Goal: Complete application form: Complete application form

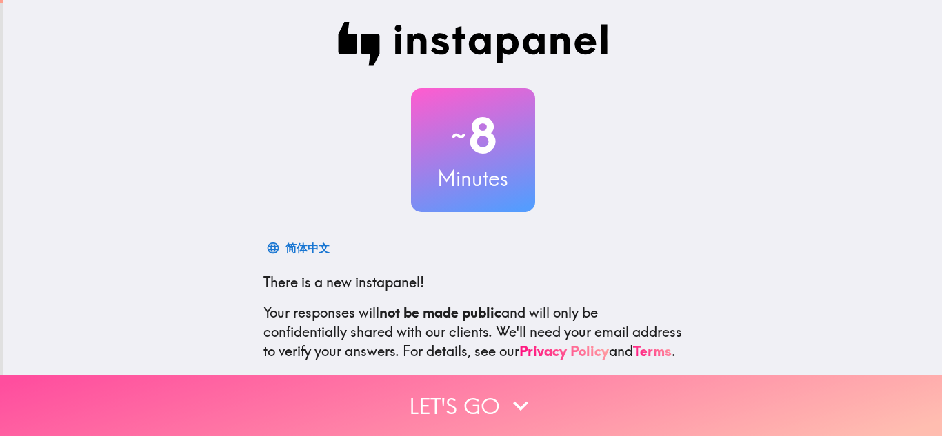
click at [434, 393] on button "Let's go" at bounding box center [471, 405] width 942 height 61
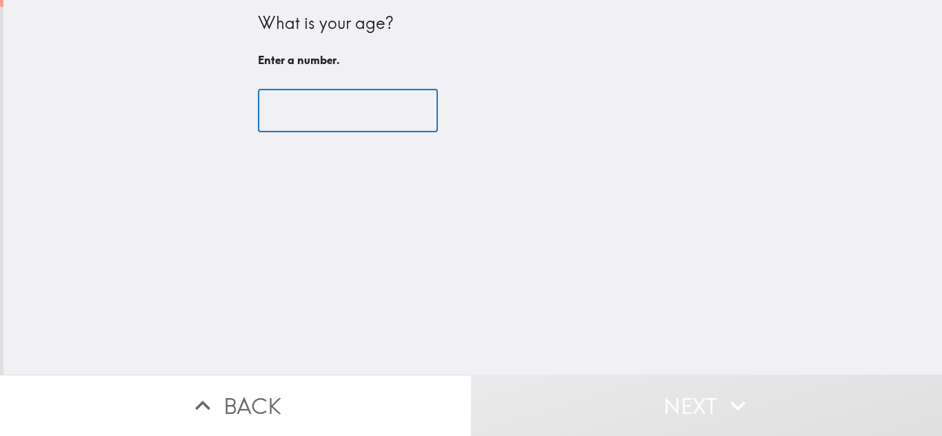
click at [354, 120] on input "number" at bounding box center [348, 111] width 180 height 43
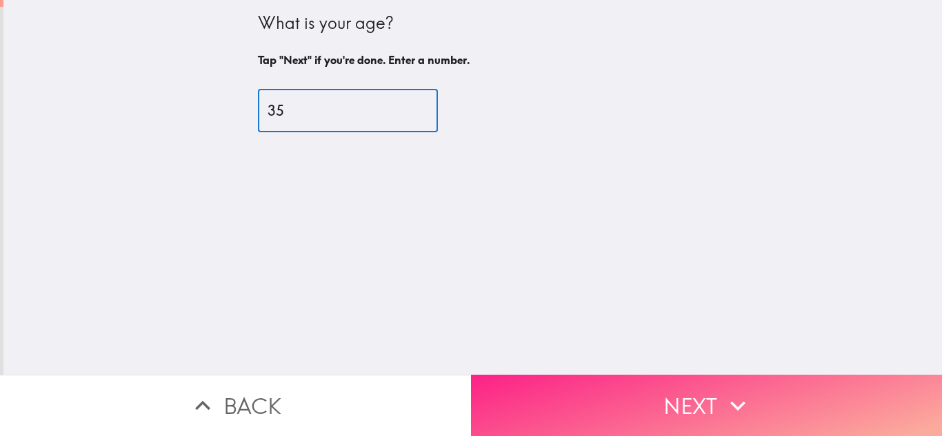
type input "35"
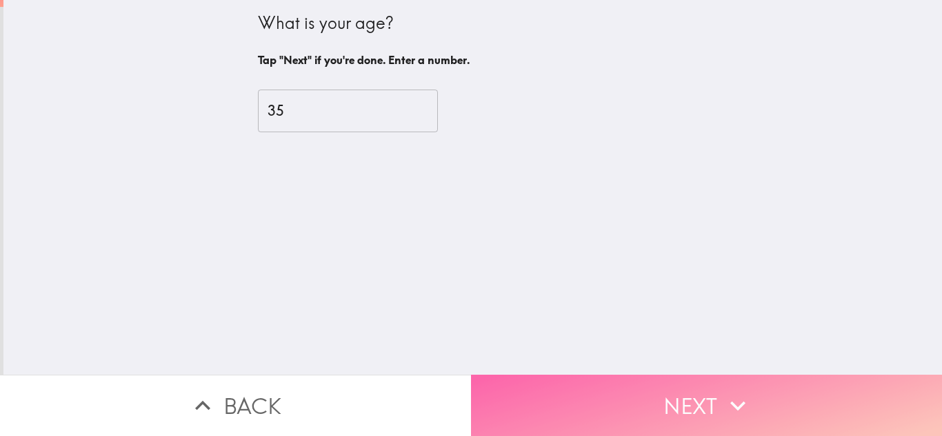
click at [570, 398] on button "Next" at bounding box center [706, 405] width 471 height 61
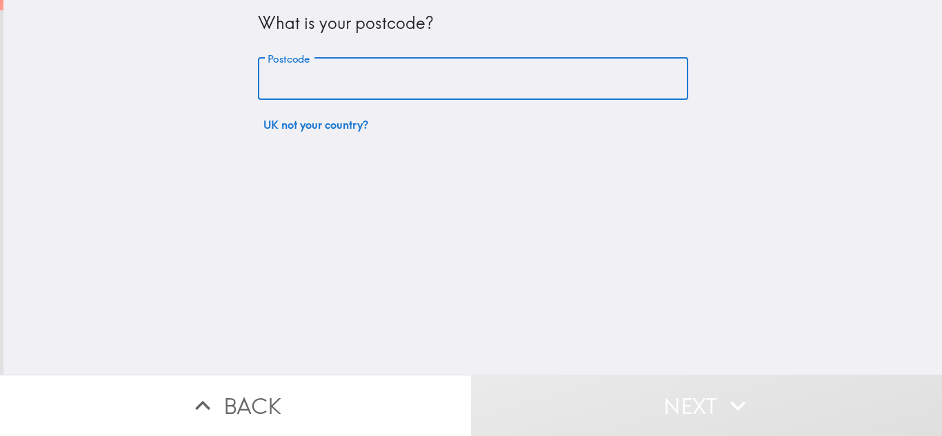
click at [449, 77] on input "Postcode" at bounding box center [473, 79] width 430 height 43
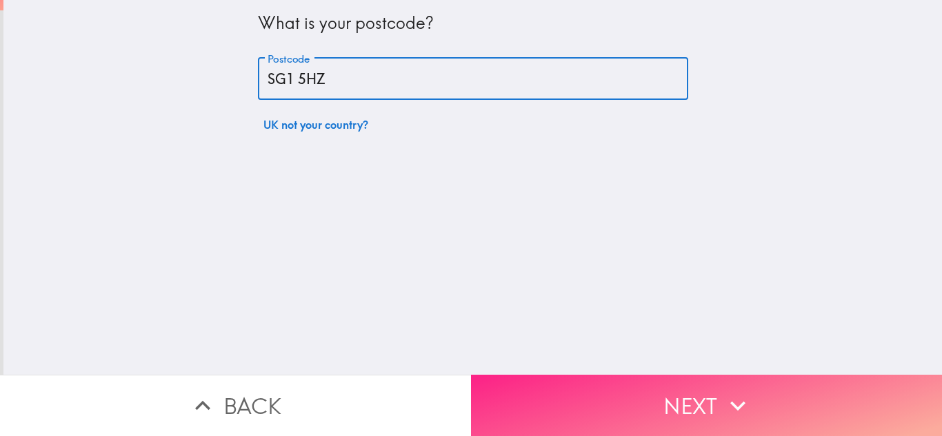
type input "SG1 5HZ"
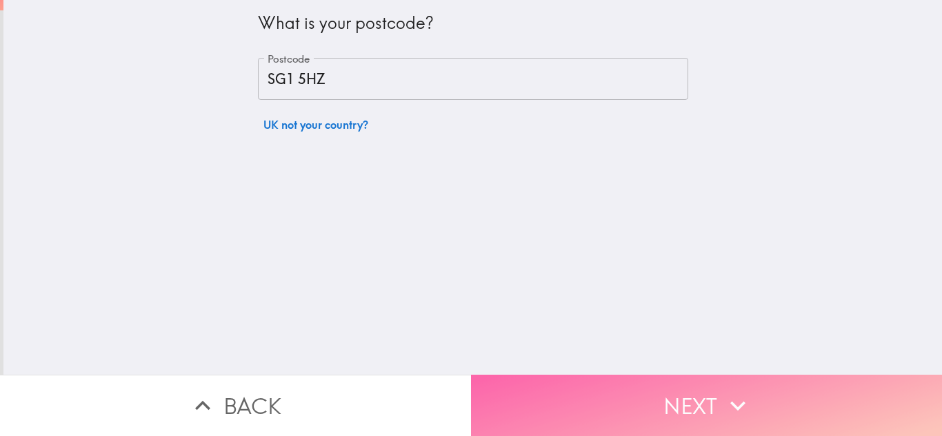
click at [524, 405] on button "Next" at bounding box center [706, 405] width 471 height 61
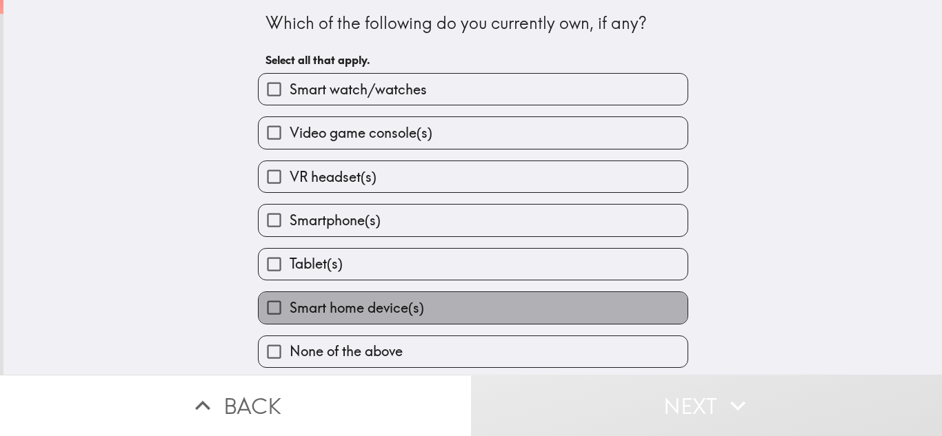
click at [440, 296] on label "Smart home device(s)" at bounding box center [472, 307] width 429 height 31
click at [289, 296] on input "Smart home device(s)" at bounding box center [273, 307] width 31 height 31
checkbox input "true"
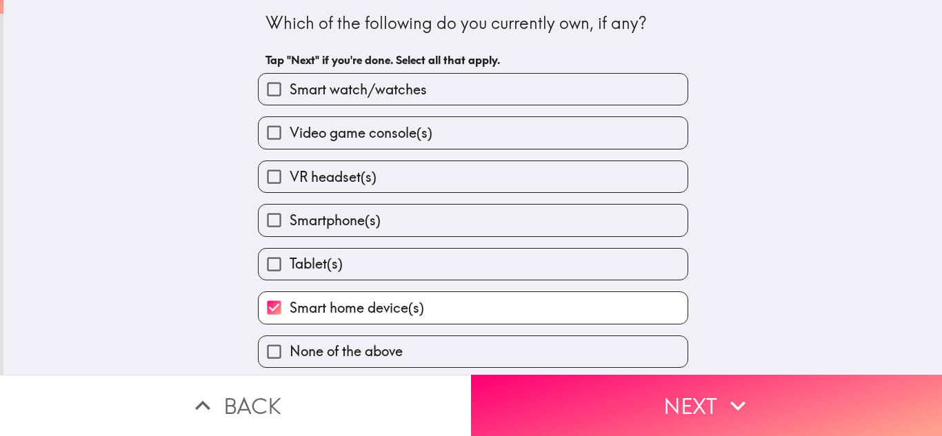
click at [429, 227] on label "Smartphone(s)" at bounding box center [472, 220] width 429 height 31
click at [289, 227] on input "Smartphone(s)" at bounding box center [273, 220] width 31 height 31
checkbox input "true"
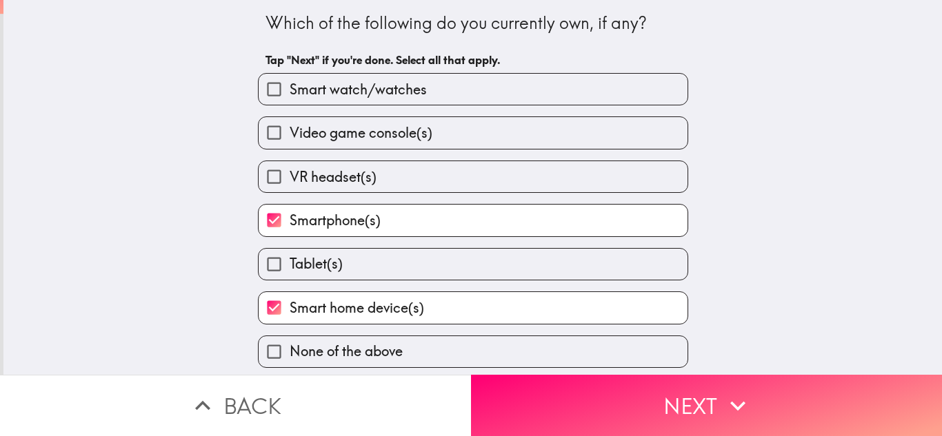
scroll to position [3, 0]
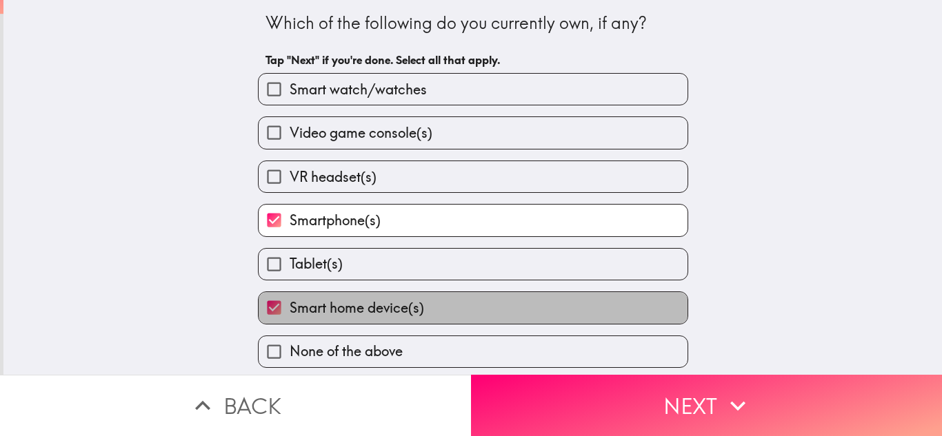
click at [418, 303] on label "Smart home device(s)" at bounding box center [472, 307] width 429 height 31
click at [289, 303] on input "Smart home device(s)" at bounding box center [273, 307] width 31 height 31
checkbox input "false"
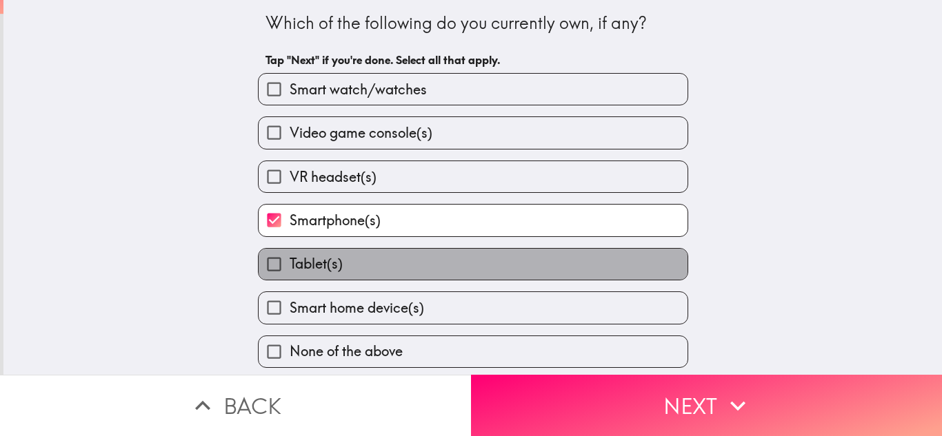
click at [422, 262] on label "Tablet(s)" at bounding box center [472, 264] width 429 height 31
click at [289, 262] on input "Tablet(s)" at bounding box center [273, 264] width 31 height 31
checkbox input "true"
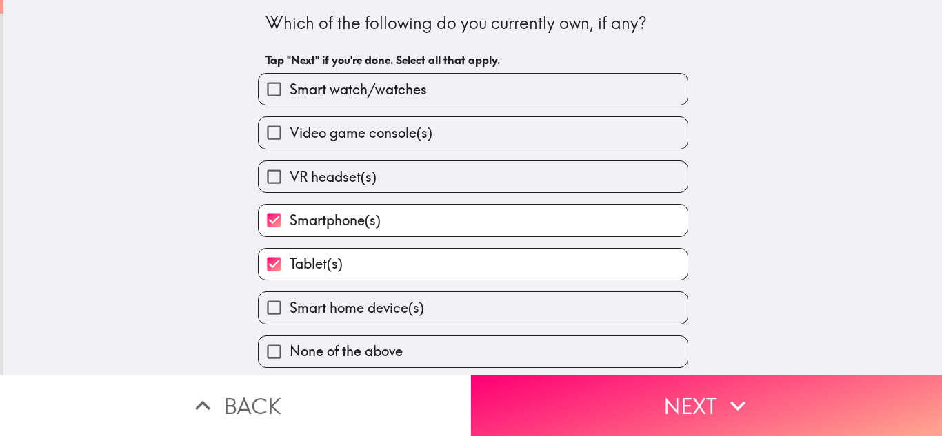
drag, startPoint x: 466, startPoint y: 85, endPoint x: 534, endPoint y: 428, distance: 350.0
click at [534, 428] on main "Which of the following do you currently own, if any? Tap "Next" if you're done.…" at bounding box center [471, 218] width 942 height 436
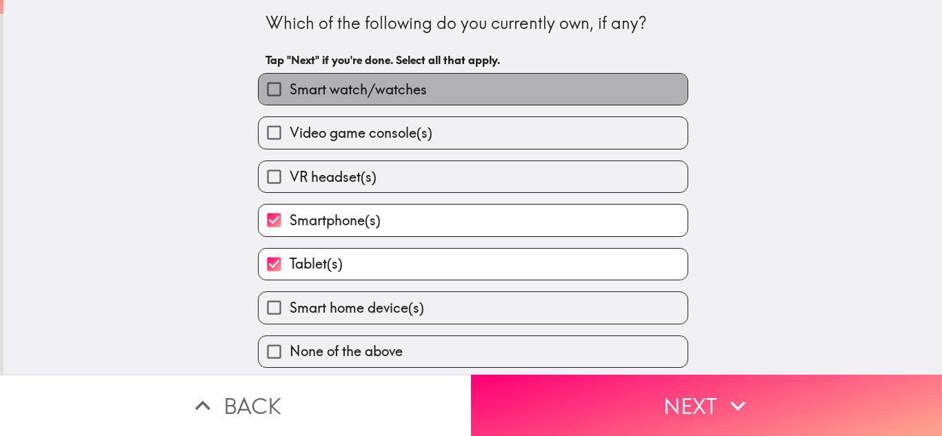
click at [537, 77] on label "Smart watch/watches" at bounding box center [472, 89] width 429 height 31
click at [289, 77] on input "Smart watch/watches" at bounding box center [273, 89] width 31 height 31
checkbox input "true"
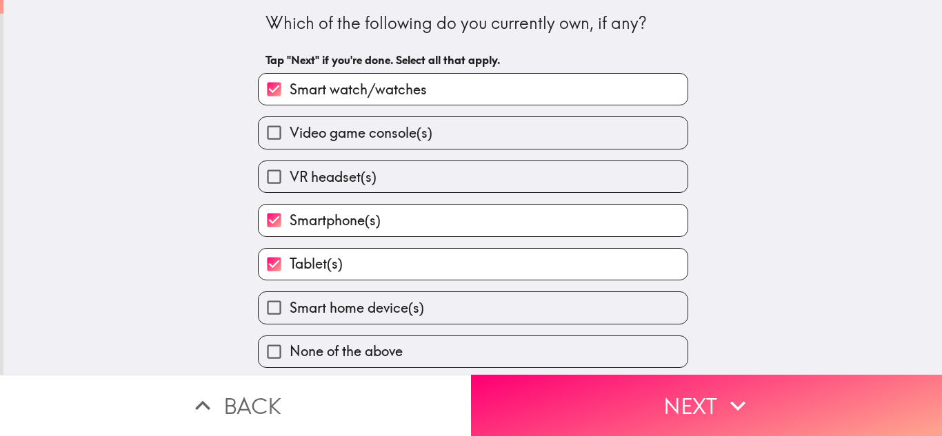
click at [553, 364] on div "None of the above" at bounding box center [473, 352] width 430 height 32
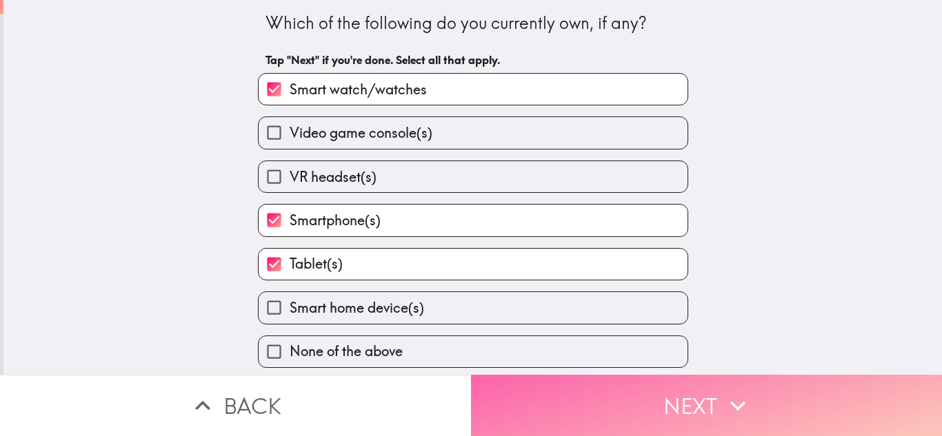
click at [553, 386] on button "Next" at bounding box center [706, 405] width 471 height 61
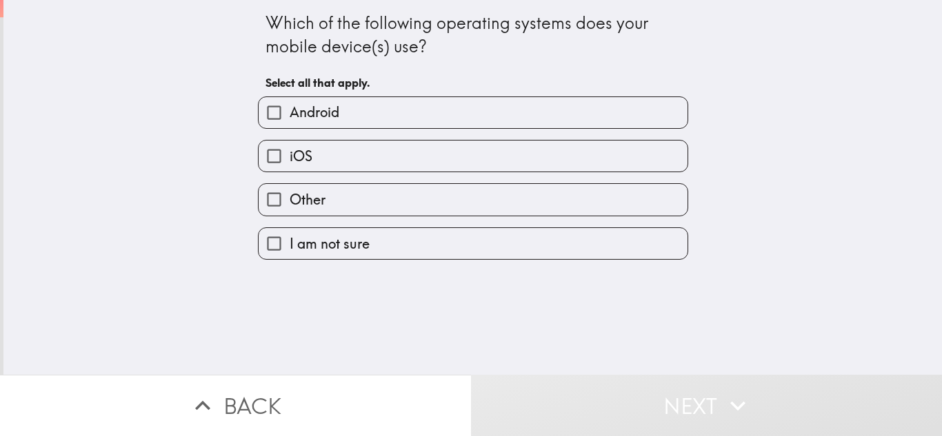
click at [480, 132] on div "iOS" at bounding box center [467, 150] width 441 height 43
click at [521, 109] on label "Android" at bounding box center [472, 112] width 429 height 31
click at [289, 109] on input "Android" at bounding box center [273, 112] width 31 height 31
checkbox input "true"
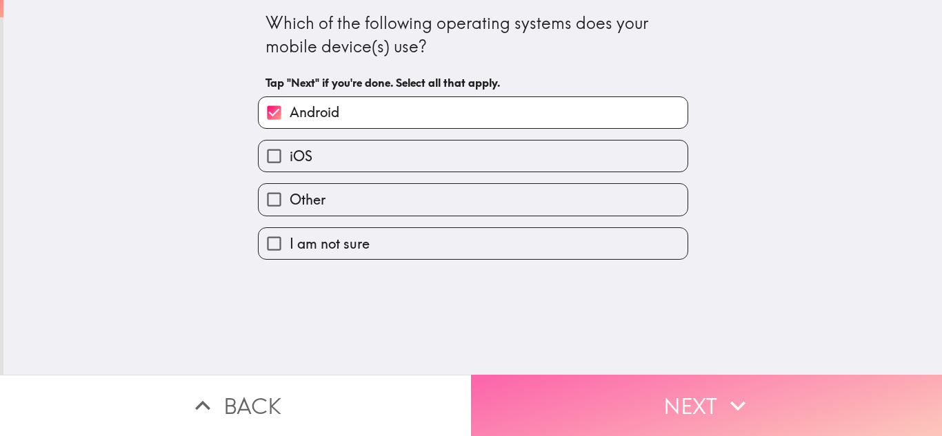
click at [576, 393] on button "Next" at bounding box center [706, 405] width 471 height 61
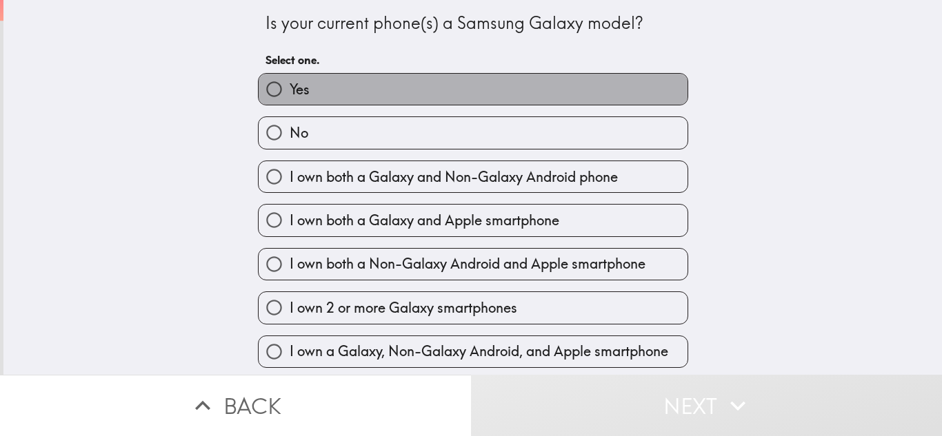
click at [493, 99] on label "Yes" at bounding box center [472, 89] width 429 height 31
click at [289, 99] on input "Yes" at bounding box center [273, 89] width 31 height 31
radio input "true"
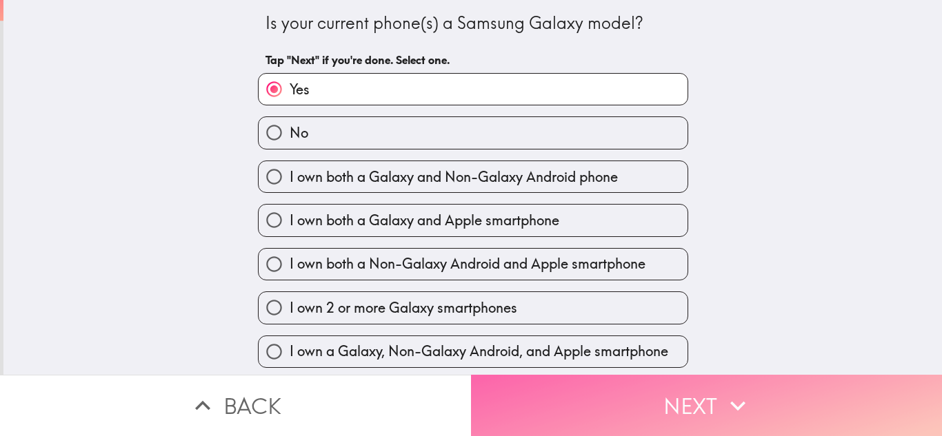
click at [520, 375] on button "Next" at bounding box center [706, 405] width 471 height 61
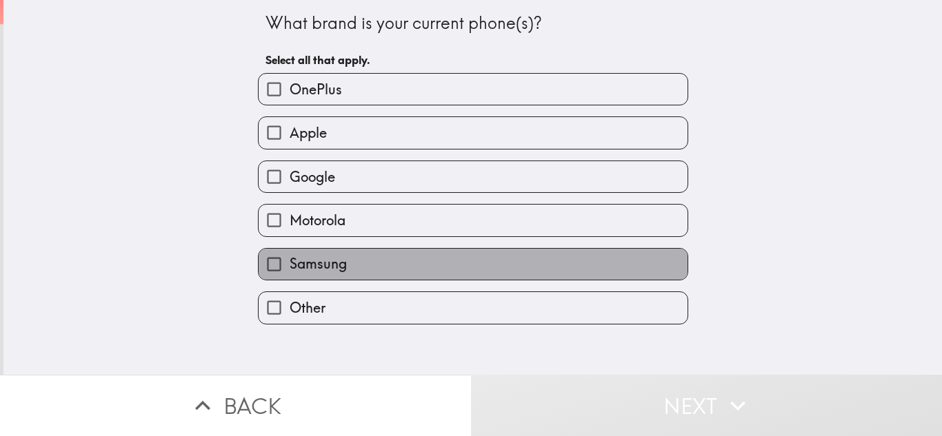
click at [410, 254] on label "Samsung" at bounding box center [472, 264] width 429 height 31
click at [289, 254] on input "Samsung" at bounding box center [273, 264] width 31 height 31
checkbox input "true"
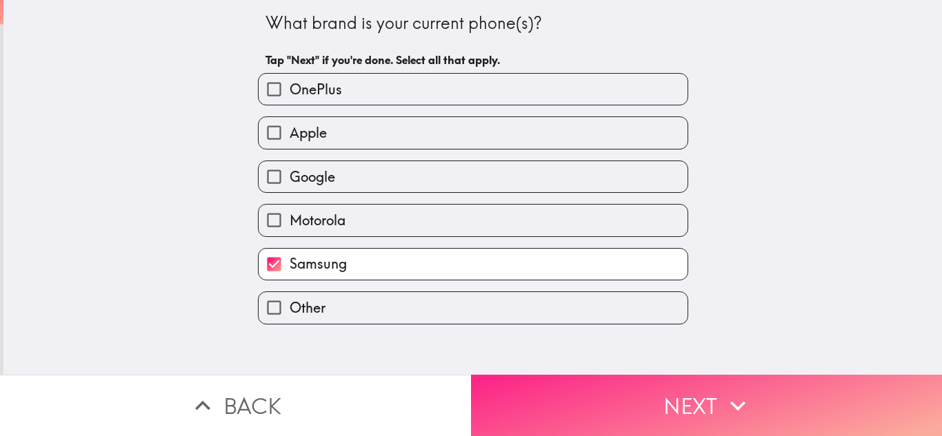
click at [502, 375] on button "Next" at bounding box center [706, 405] width 471 height 61
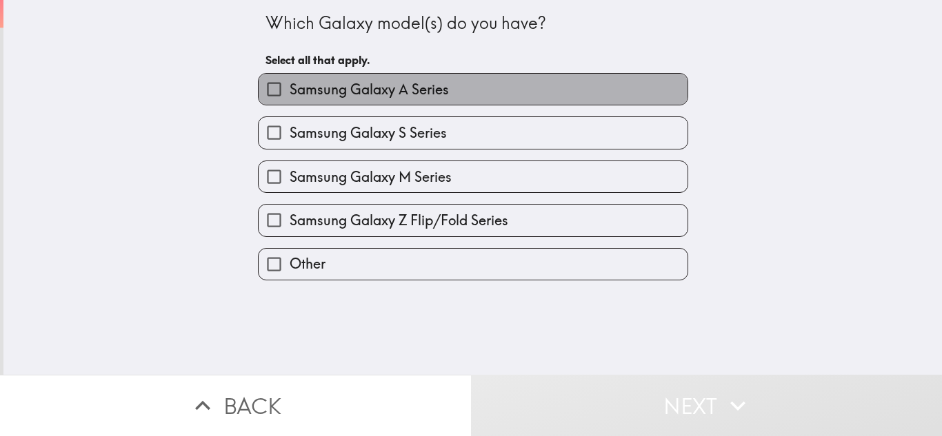
click at [443, 95] on label "Samsung Galaxy A Series" at bounding box center [472, 89] width 429 height 31
click at [289, 95] on input "Samsung Galaxy A Series" at bounding box center [273, 89] width 31 height 31
checkbox input "true"
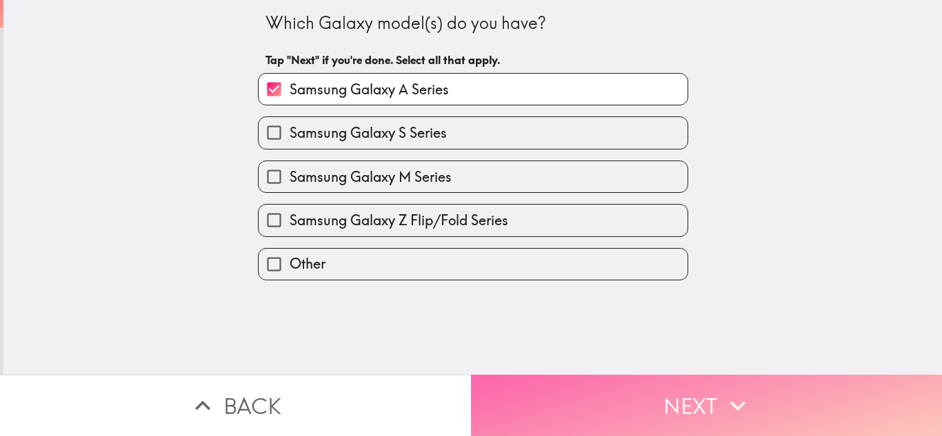
click at [512, 385] on button "Next" at bounding box center [706, 405] width 471 height 61
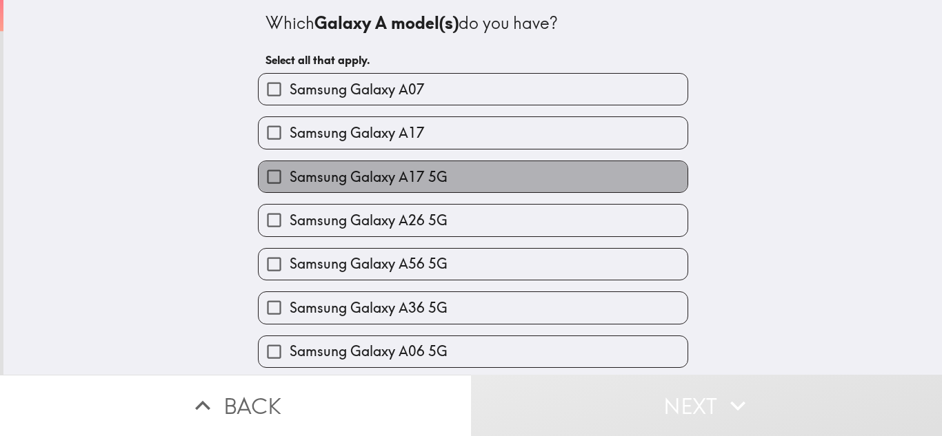
click at [474, 172] on label "Samsung Galaxy A17 5G" at bounding box center [472, 176] width 429 height 31
click at [289, 172] on input "Samsung Galaxy A17 5G" at bounding box center [273, 176] width 31 height 31
checkbox input "true"
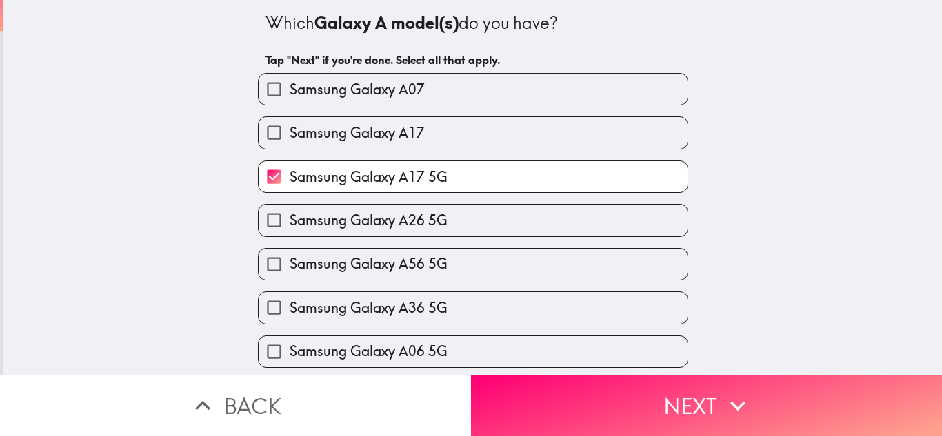
scroll to position [746, 0]
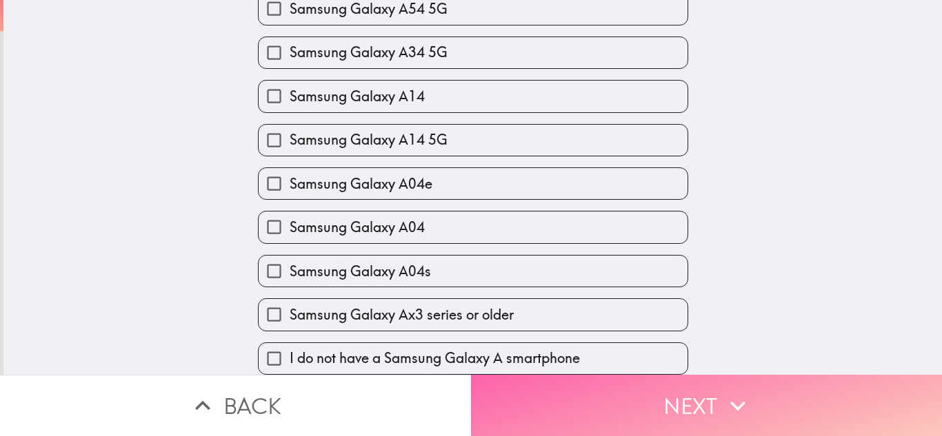
click at [502, 375] on button "Next" at bounding box center [706, 405] width 471 height 61
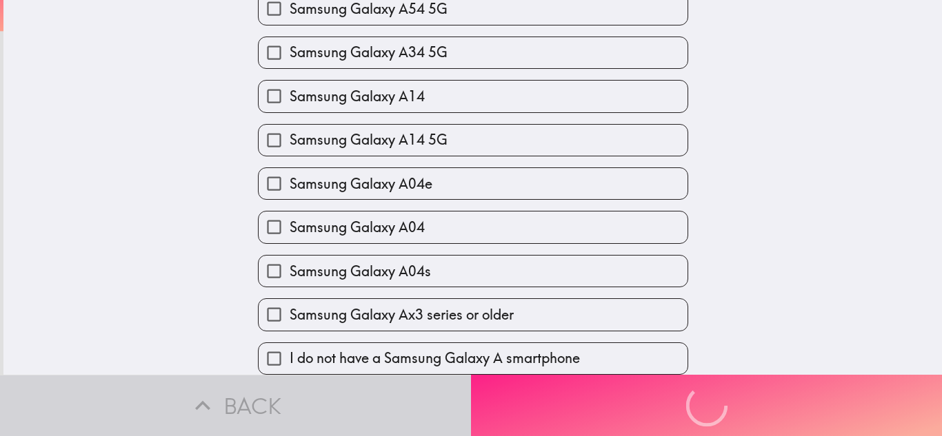
scroll to position [0, 0]
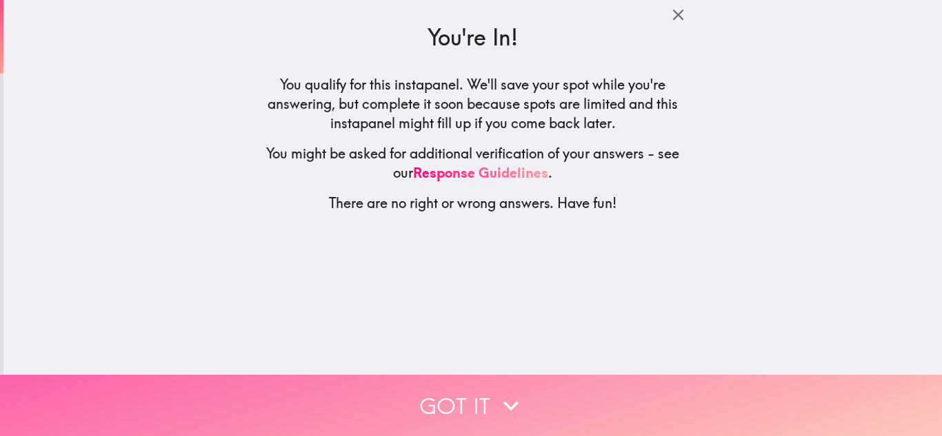
click at [478, 398] on button "Got it" at bounding box center [471, 405] width 942 height 61
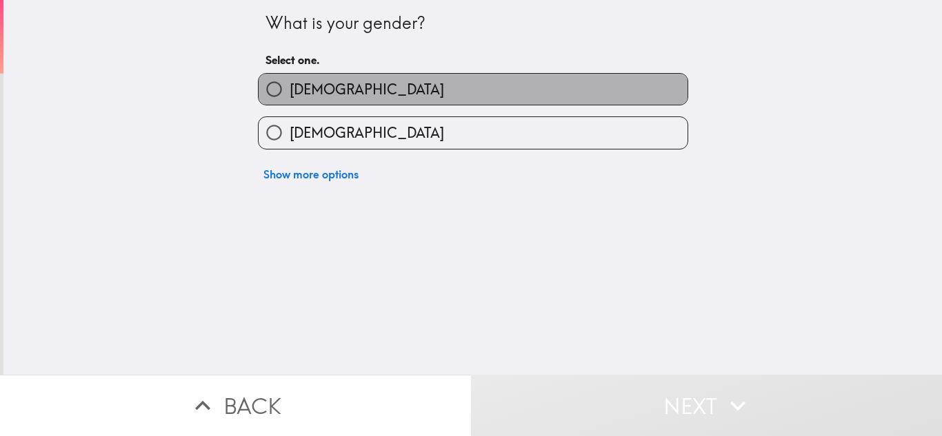
click at [409, 88] on label "Male" at bounding box center [472, 89] width 429 height 31
click at [289, 88] on input "Male" at bounding box center [273, 89] width 31 height 31
radio input "true"
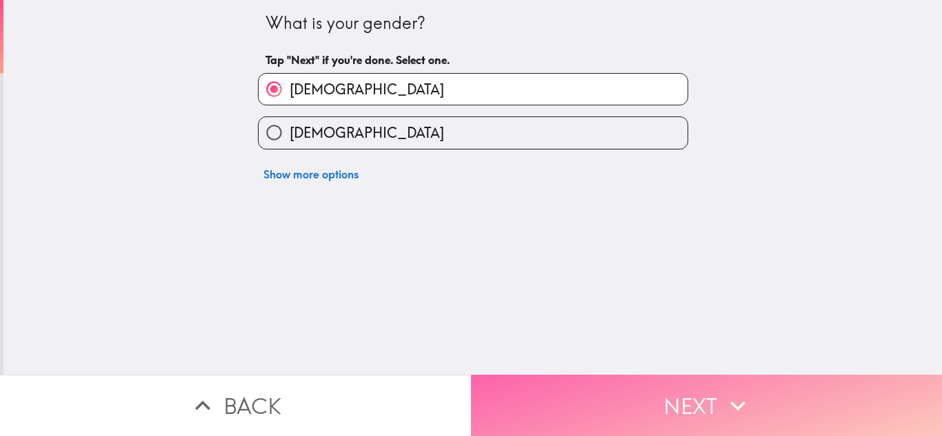
click at [498, 380] on button "Next" at bounding box center [706, 405] width 471 height 61
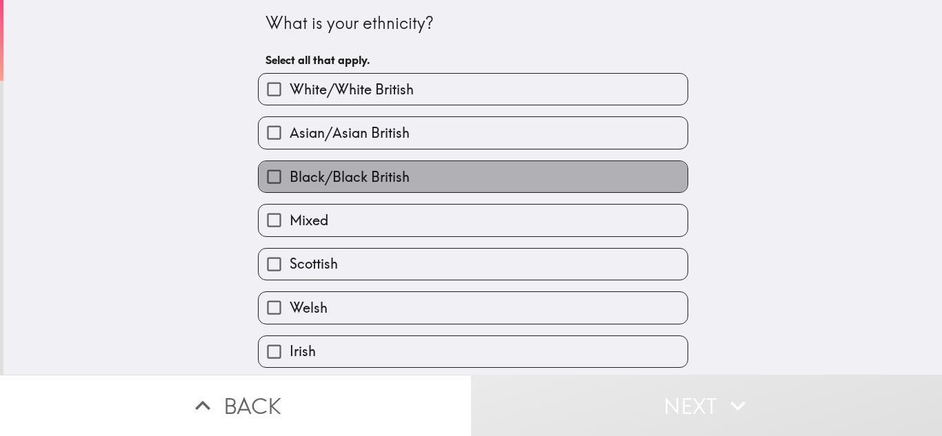
click at [416, 166] on label "Black/Black British" at bounding box center [472, 176] width 429 height 31
click at [289, 166] on input "Black/Black British" at bounding box center [273, 176] width 31 height 31
checkbox input "true"
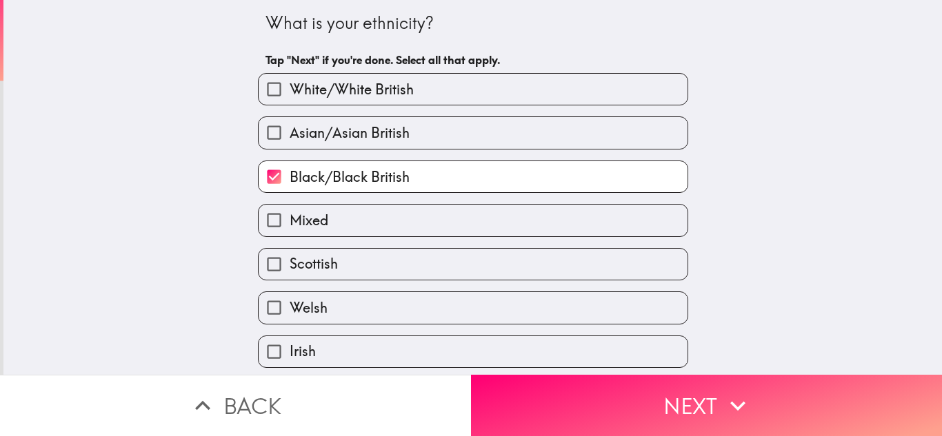
scroll to position [485, 0]
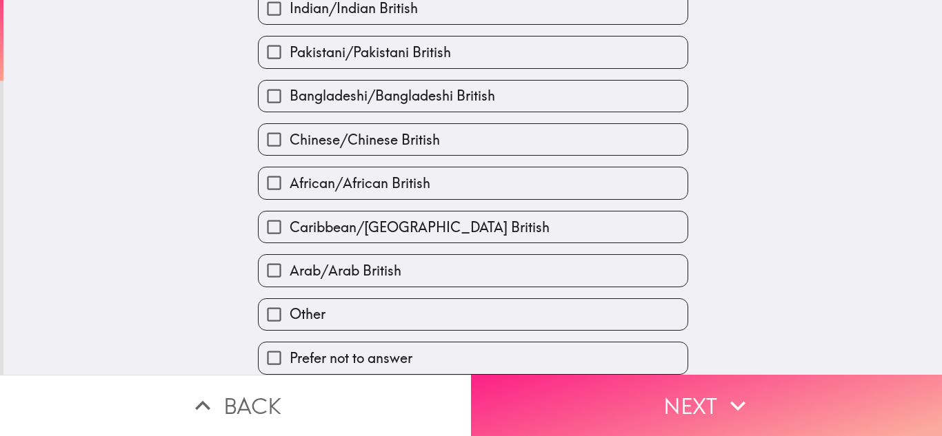
click at [496, 409] on button "Next" at bounding box center [706, 405] width 471 height 61
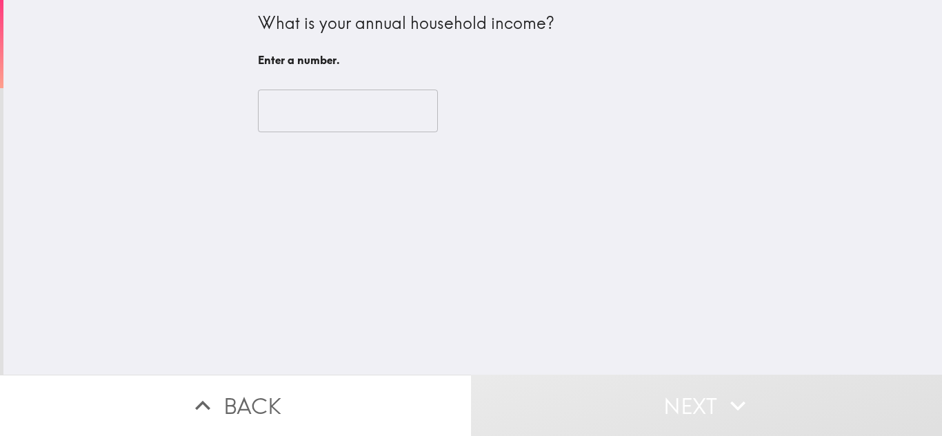
click at [357, 123] on input "number" at bounding box center [348, 111] width 180 height 43
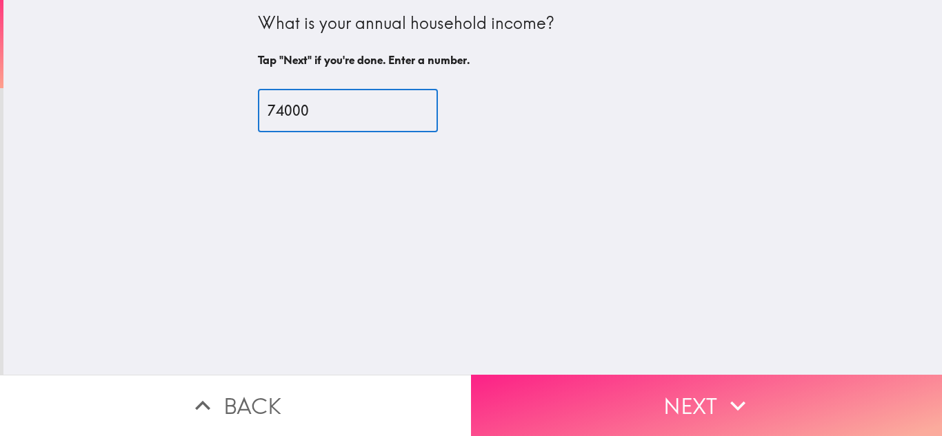
type input "74000"
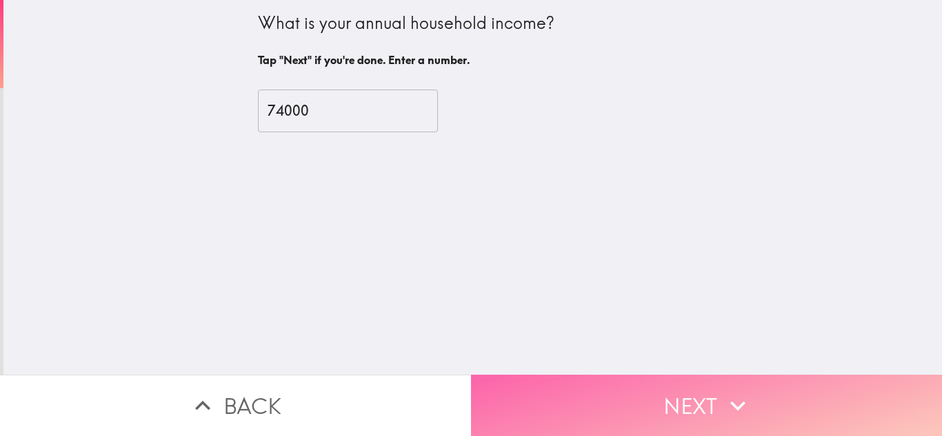
click at [516, 383] on button "Next" at bounding box center [706, 405] width 471 height 61
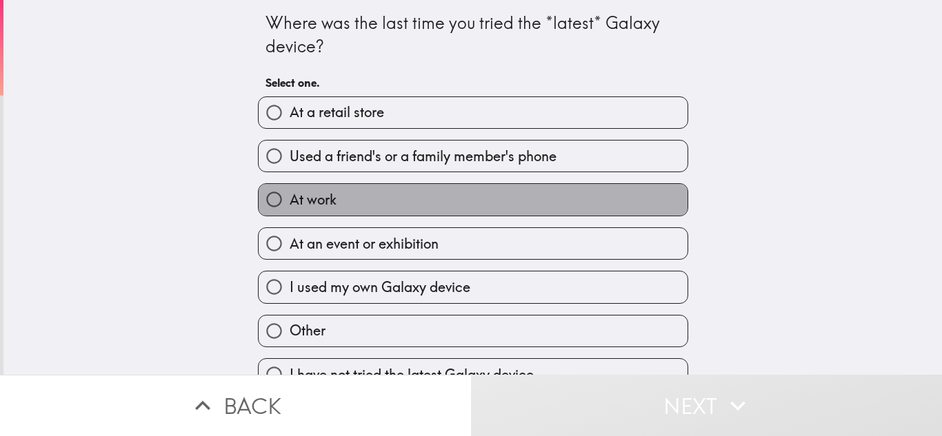
click at [369, 205] on label "At work" at bounding box center [472, 199] width 429 height 31
click at [289, 205] on input "At work" at bounding box center [273, 199] width 31 height 31
radio input "true"
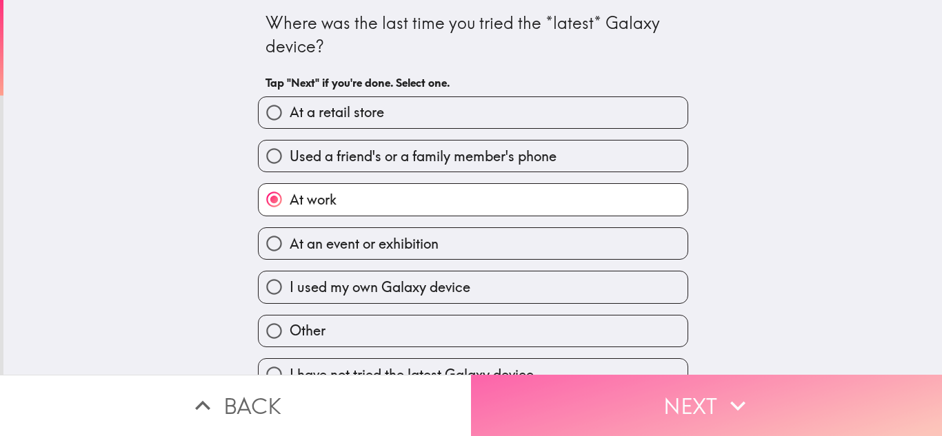
click at [515, 377] on button "Next" at bounding box center [706, 405] width 471 height 61
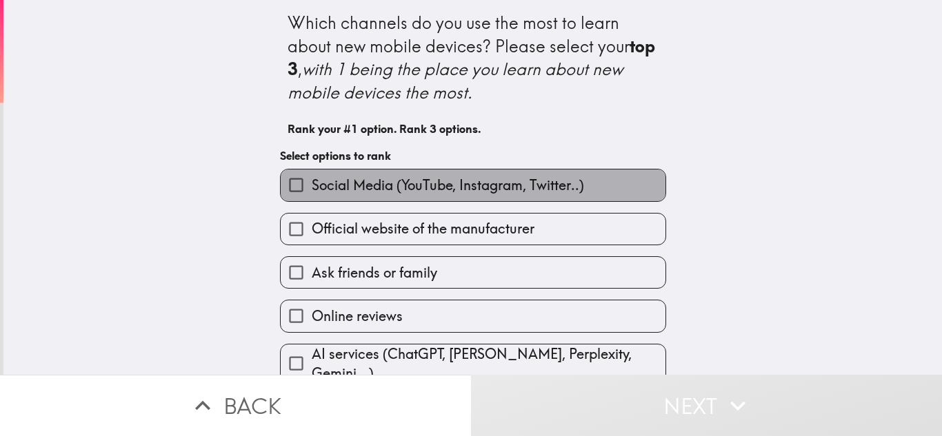
click at [510, 182] on span "Social Media (YouTube, Instagram, Twitter..)" at bounding box center [448, 185] width 272 height 19
click at [312, 182] on input "Social Media (YouTube, Instagram, Twitter..)" at bounding box center [296, 185] width 31 height 31
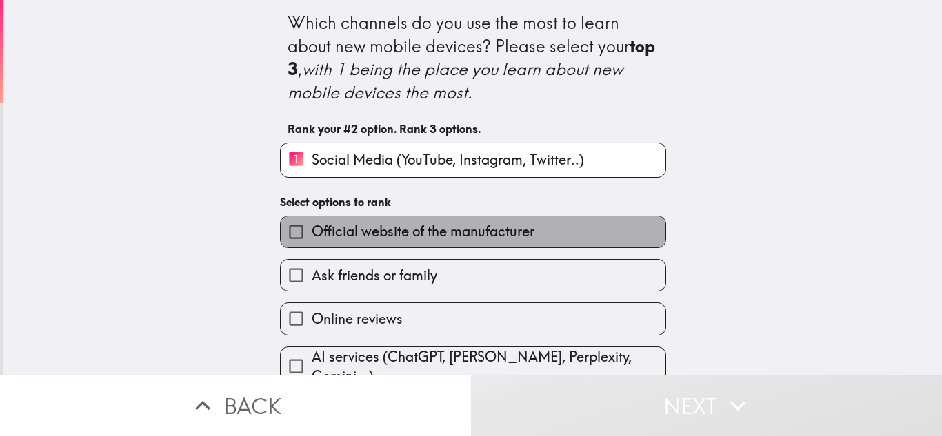
click at [505, 224] on span "Official website of the manufacturer" at bounding box center [423, 231] width 223 height 19
click at [312, 224] on input "Official website of the manufacturer" at bounding box center [296, 231] width 31 height 31
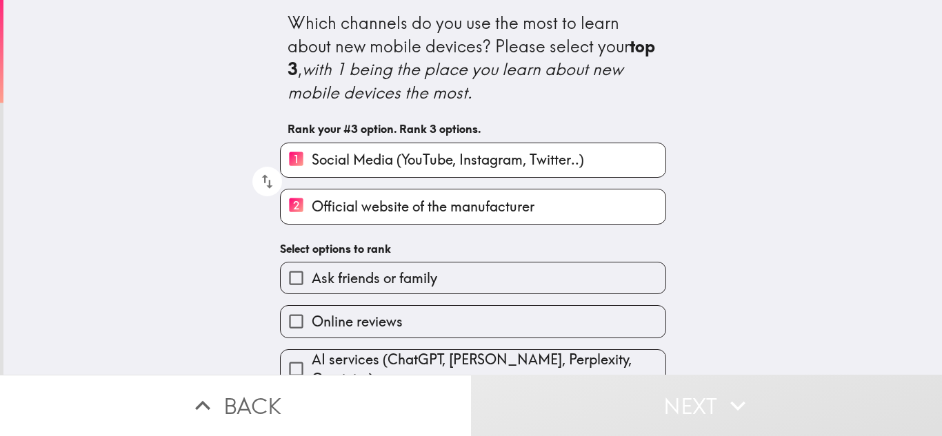
scroll to position [149, 0]
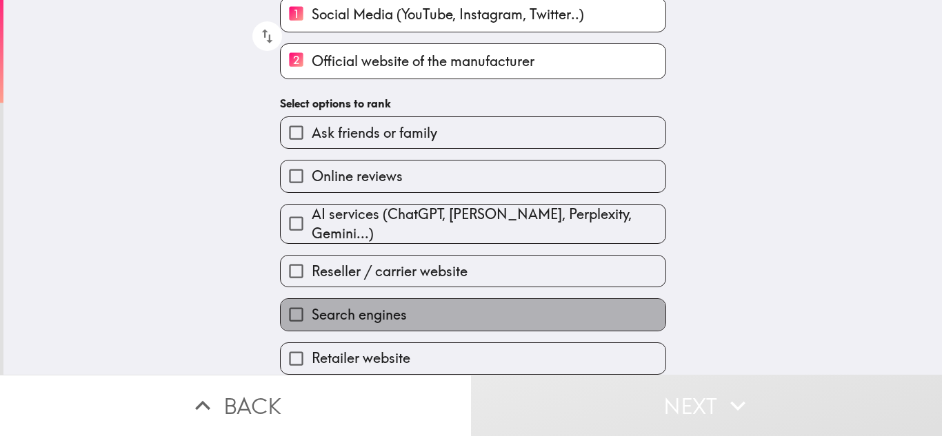
click at [431, 299] on label "Search engines" at bounding box center [473, 314] width 385 height 31
click at [312, 299] on input "Search engines" at bounding box center [296, 314] width 31 height 31
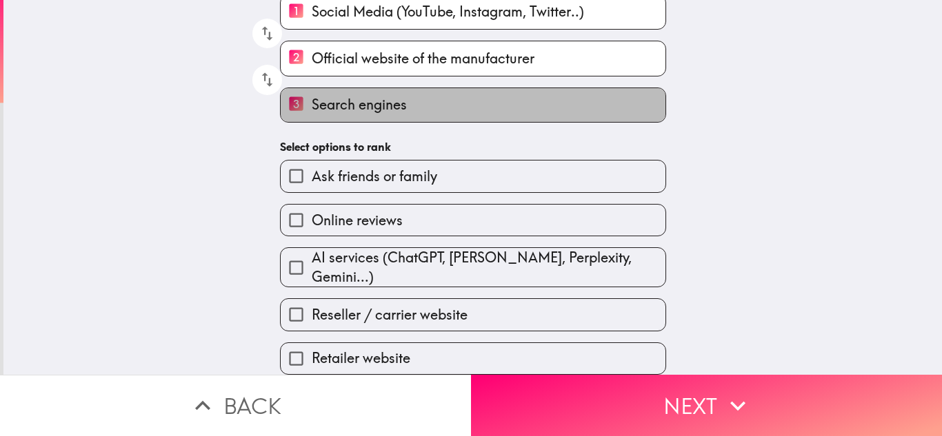
click at [494, 109] on label "3 Search engines" at bounding box center [473, 105] width 385 height 34
click at [312, 109] on input "3 Search engines" at bounding box center [296, 105] width 31 height 34
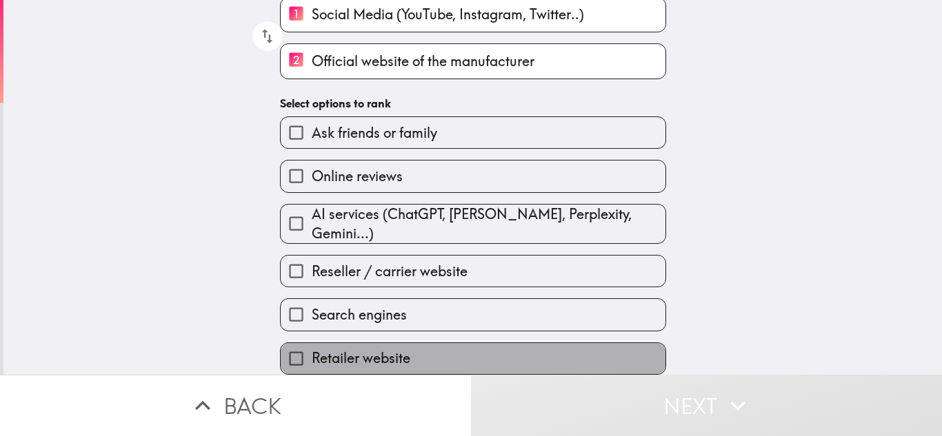
click at [438, 343] on label "Retailer website" at bounding box center [473, 358] width 385 height 31
click at [312, 343] on input "Retailer website" at bounding box center [296, 358] width 31 height 31
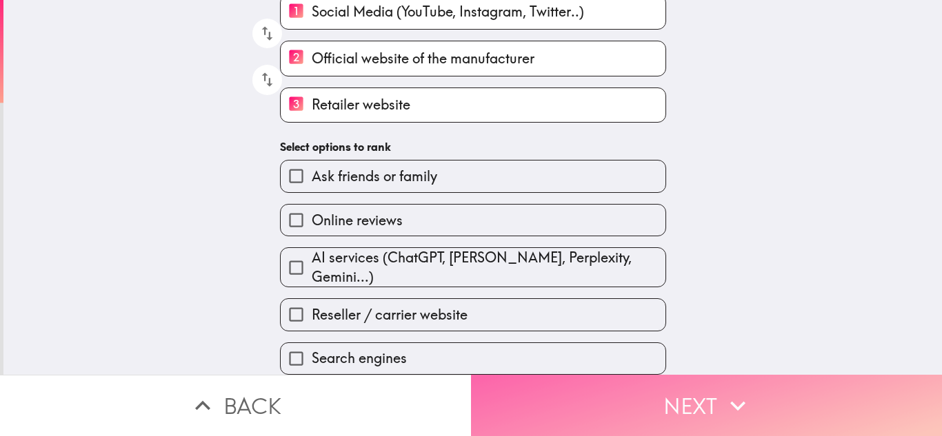
click at [550, 396] on button "Next" at bounding box center [706, 405] width 471 height 61
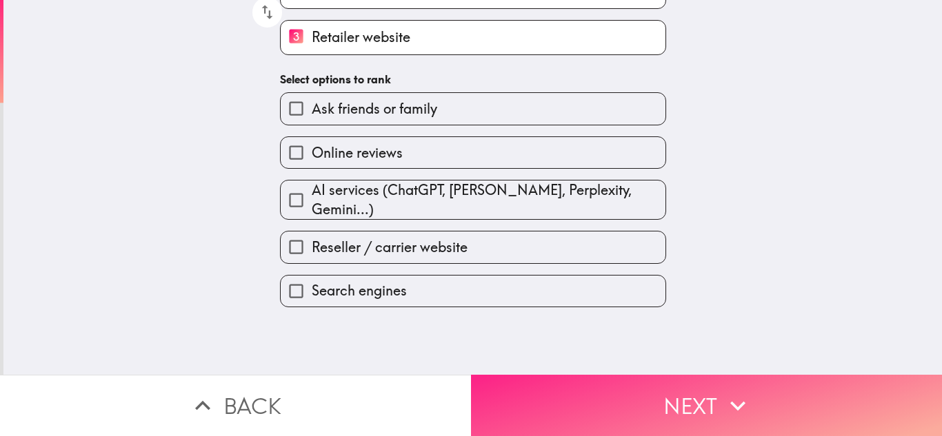
scroll to position [0, 0]
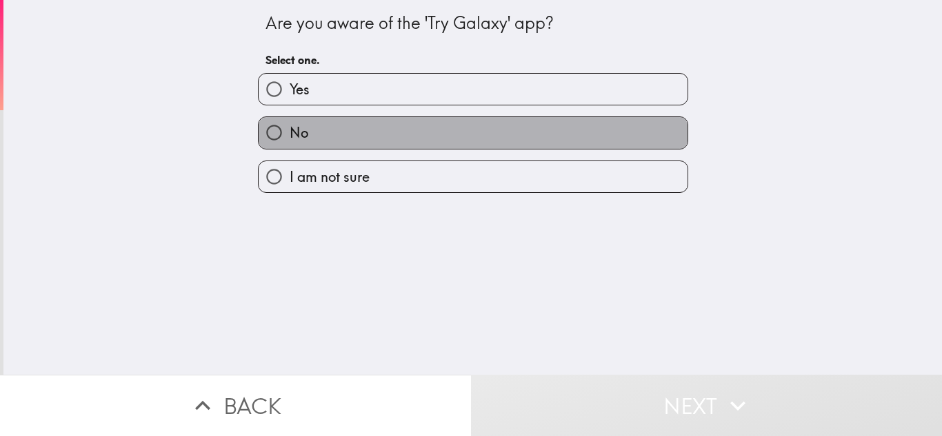
click at [431, 129] on label "No" at bounding box center [472, 132] width 429 height 31
click at [289, 129] on input "No" at bounding box center [273, 132] width 31 height 31
radio input "true"
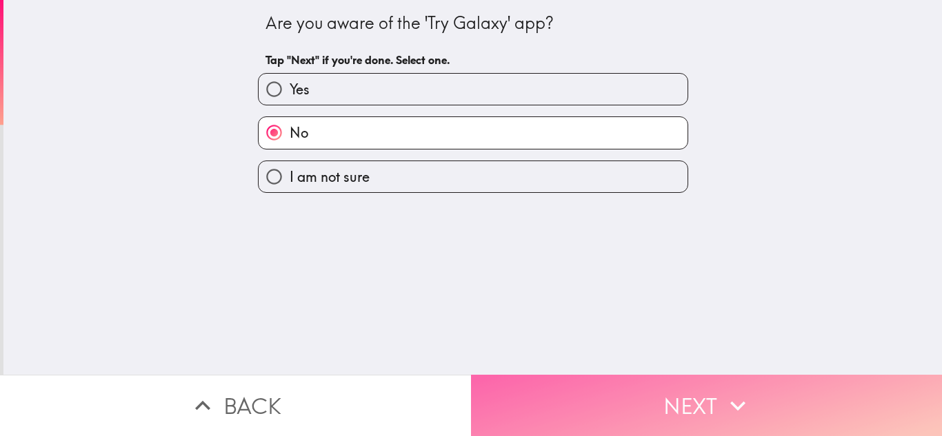
click at [505, 375] on button "Next" at bounding box center [706, 405] width 471 height 61
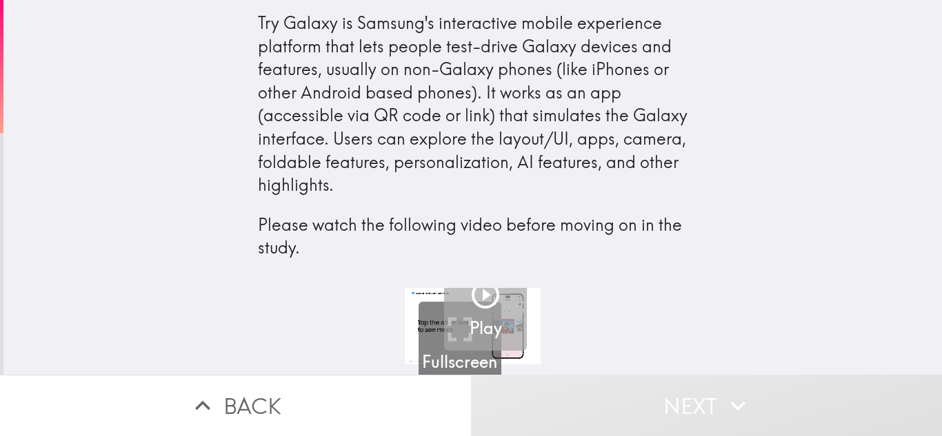
click at [471, 300] on icon "button" at bounding box center [485, 294] width 33 height 33
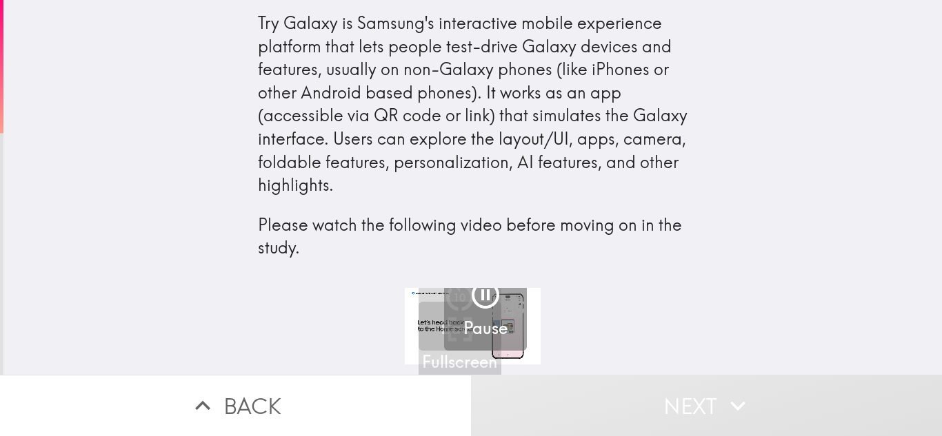
scroll to position [0, 6]
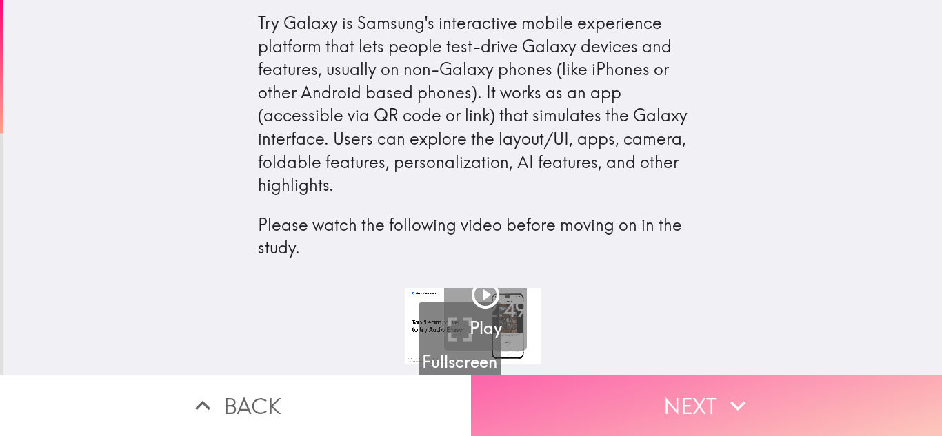
click at [876, 375] on button "Next" at bounding box center [706, 405] width 471 height 61
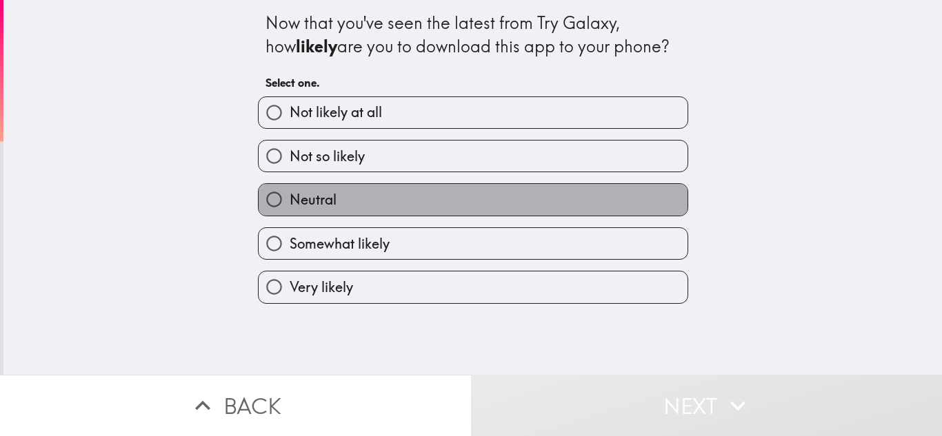
click at [552, 201] on label "Neutral" at bounding box center [472, 199] width 429 height 31
click at [289, 201] on input "Neutral" at bounding box center [273, 199] width 31 height 31
radio input "true"
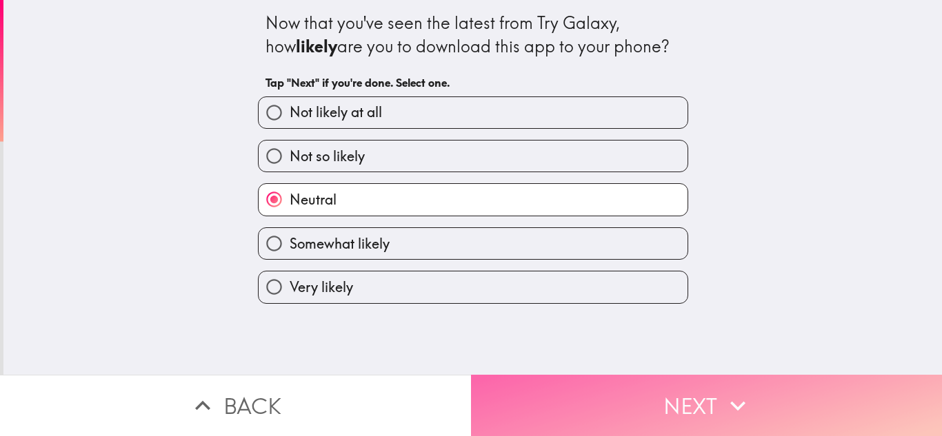
click at [561, 394] on button "Next" at bounding box center [706, 405] width 471 height 61
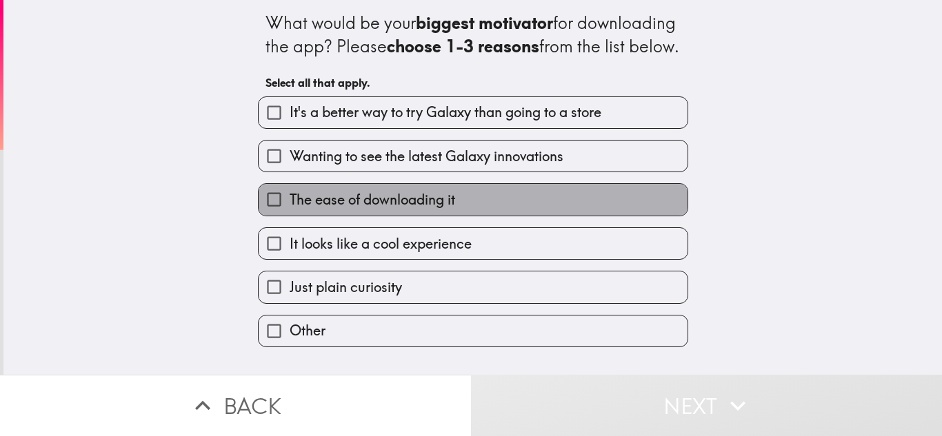
click at [466, 212] on label "The ease of downloading it" at bounding box center [472, 199] width 429 height 31
click at [289, 212] on input "The ease of downloading it" at bounding box center [273, 199] width 31 height 31
checkbox input "true"
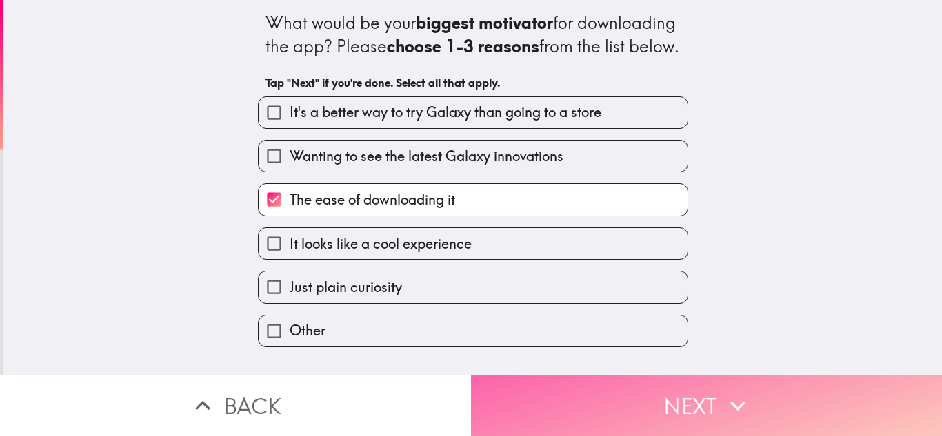
click at [498, 386] on button "Next" at bounding box center [706, 405] width 471 height 61
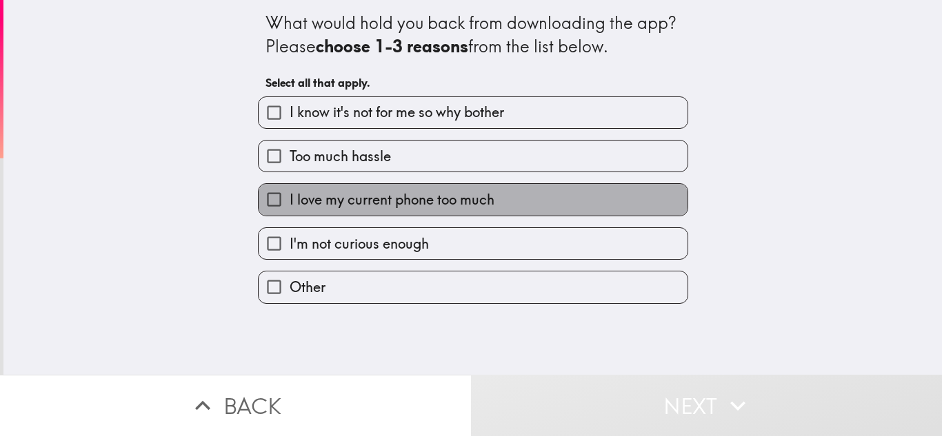
click at [454, 197] on span "I love my current phone too much" at bounding box center [391, 199] width 205 height 19
click at [289, 197] on input "I love my current phone too much" at bounding box center [273, 199] width 31 height 31
checkbox input "true"
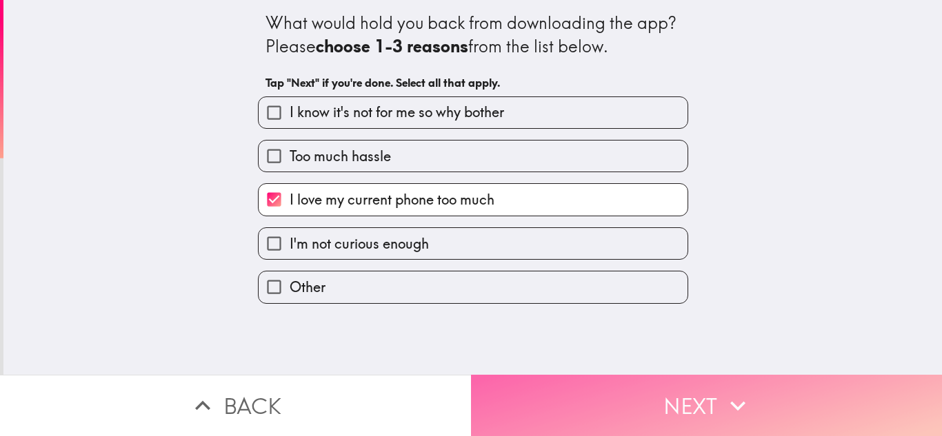
click at [502, 389] on button "Next" at bounding box center [706, 405] width 471 height 61
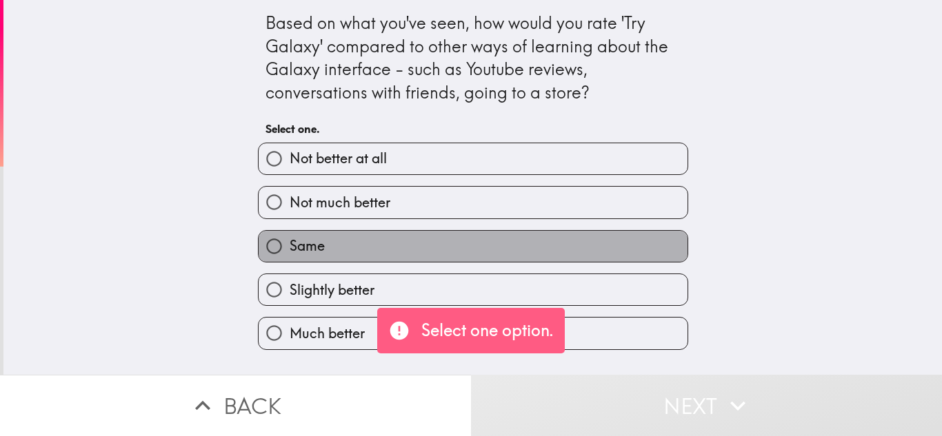
click at [389, 238] on label "Same" at bounding box center [472, 246] width 429 height 31
click at [289, 238] on input "Same" at bounding box center [273, 246] width 31 height 31
radio input "true"
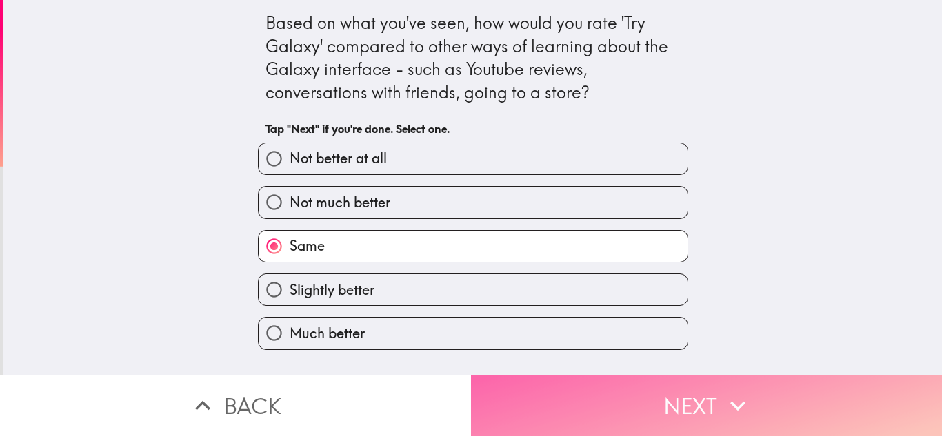
click at [501, 382] on button "Next" at bounding box center [706, 405] width 471 height 61
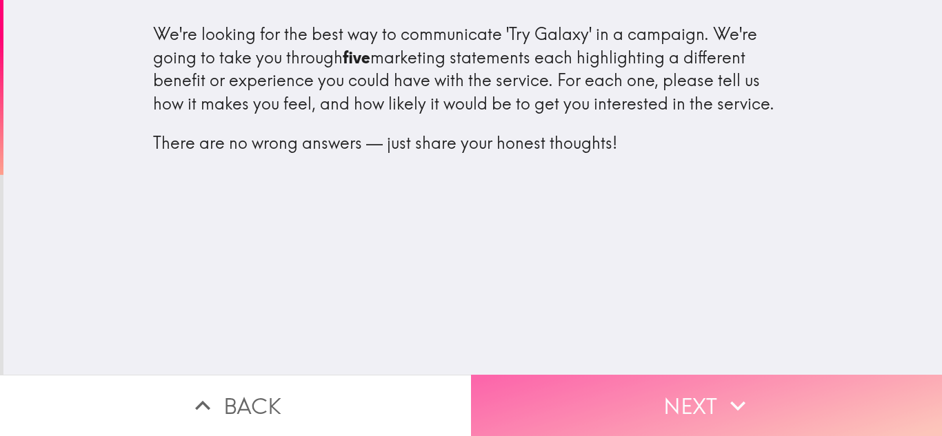
click at [613, 378] on button "Next" at bounding box center [706, 405] width 471 height 61
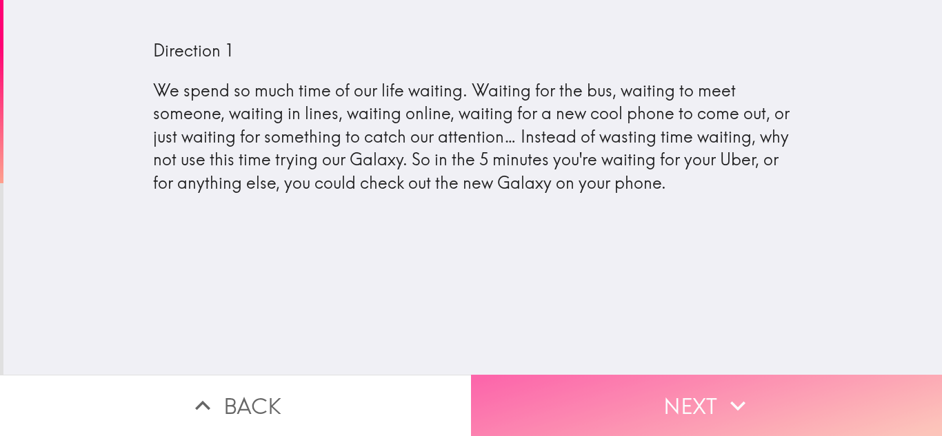
click at [548, 391] on button "Next" at bounding box center [706, 405] width 471 height 61
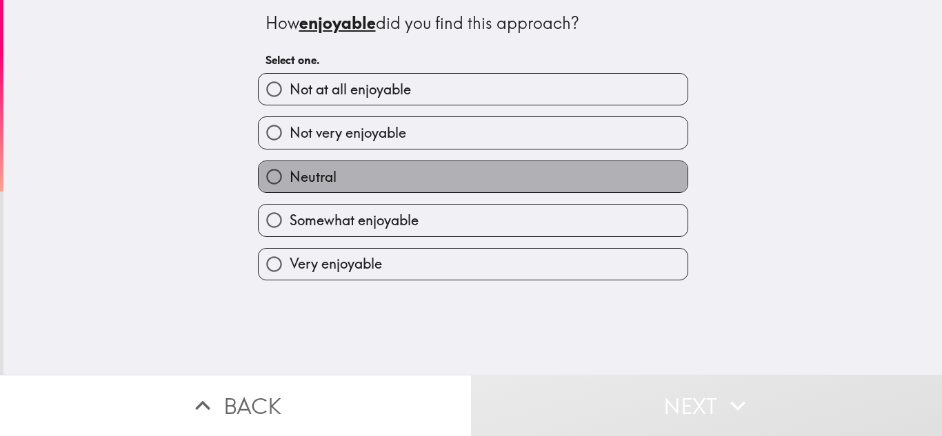
click at [318, 187] on label "Neutral" at bounding box center [472, 176] width 429 height 31
click at [289, 187] on input "Neutral" at bounding box center [273, 176] width 31 height 31
radio input "true"
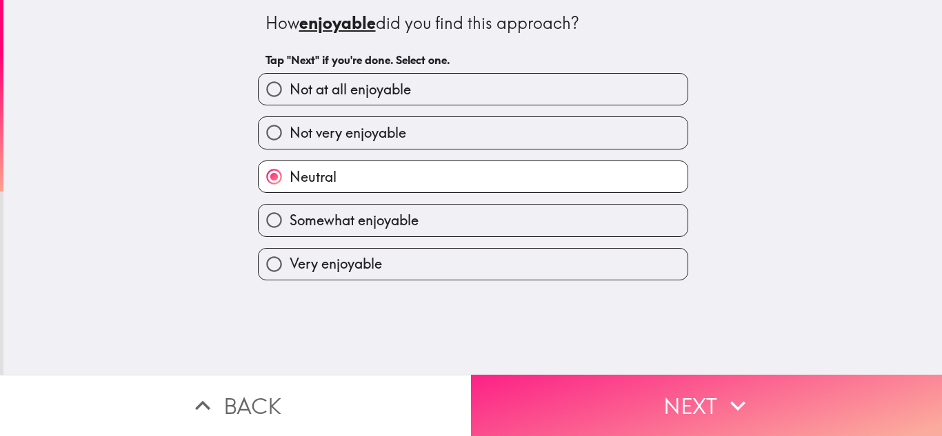
click at [505, 381] on button "Next" at bounding box center [706, 405] width 471 height 61
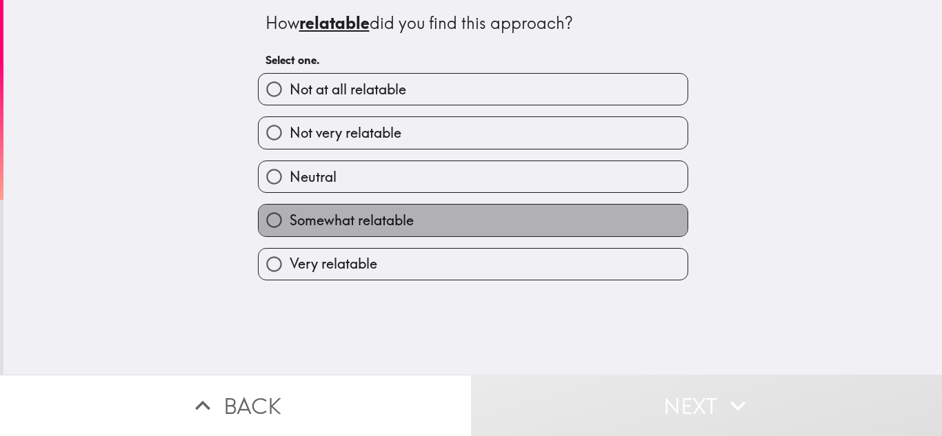
click at [367, 215] on span "Somewhat relatable" at bounding box center [351, 220] width 124 height 19
click at [289, 215] on input "Somewhat relatable" at bounding box center [273, 220] width 31 height 31
radio input "true"
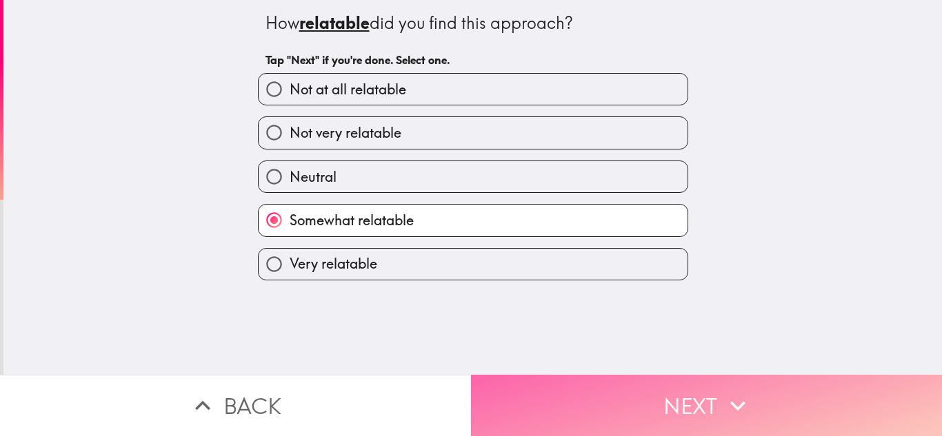
click at [501, 382] on button "Next" at bounding box center [706, 405] width 471 height 61
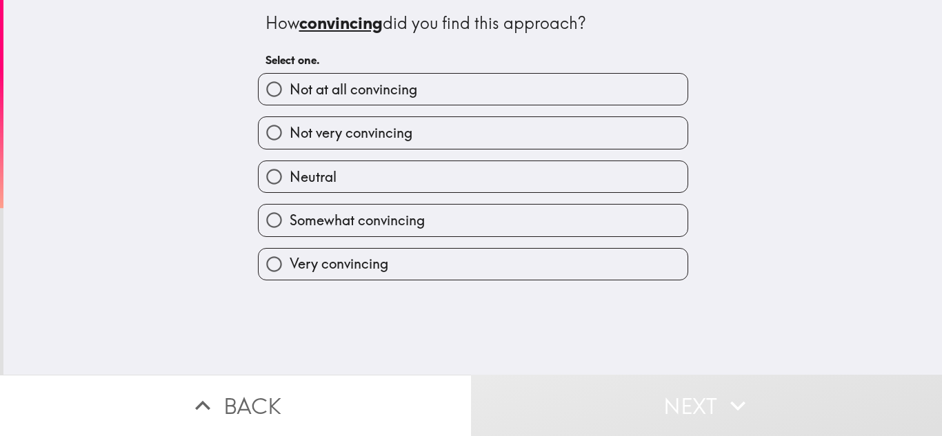
drag, startPoint x: 424, startPoint y: 184, endPoint x: 458, endPoint y: 243, distance: 68.0
click at [458, 243] on div "Not at all convincing Not very convincing Neutral Somewhat convincing Very conv…" at bounding box center [467, 171] width 441 height 218
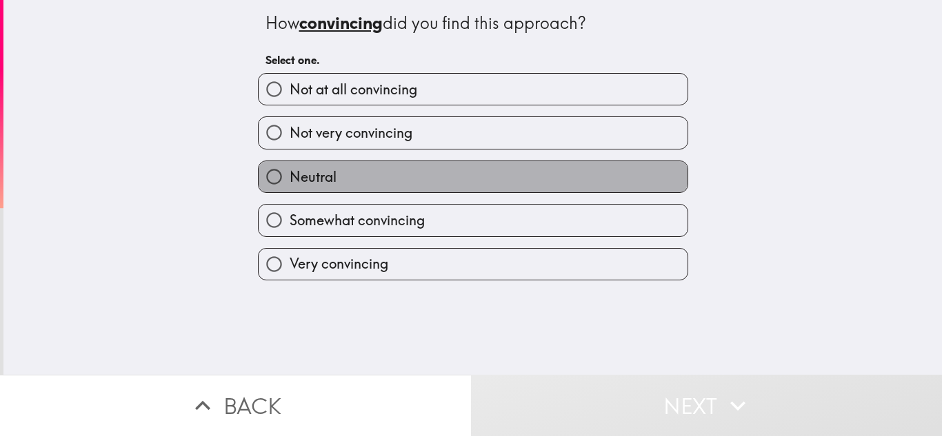
click at [467, 178] on label "Neutral" at bounding box center [472, 176] width 429 height 31
click at [289, 178] on input "Neutral" at bounding box center [273, 176] width 31 height 31
radio input "true"
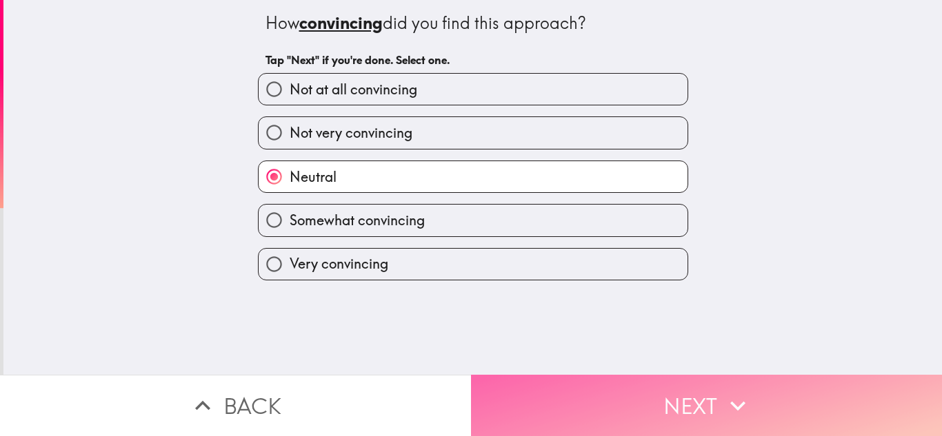
click at [502, 394] on button "Next" at bounding box center [706, 405] width 471 height 61
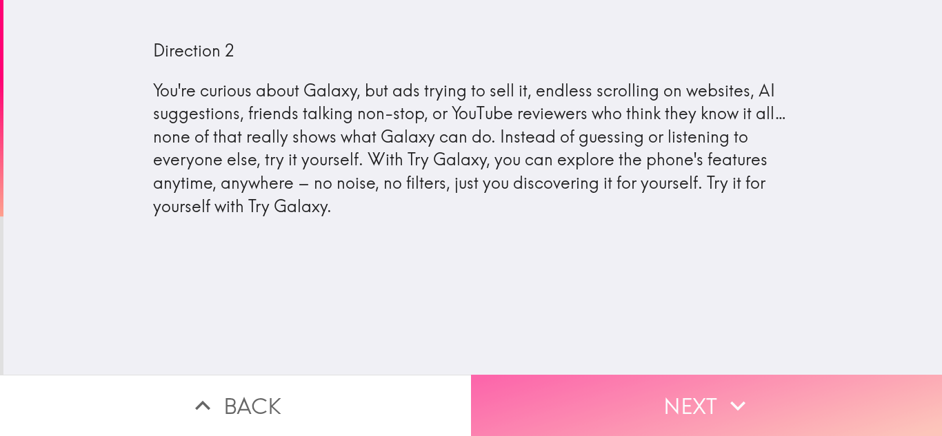
click at [531, 401] on button "Next" at bounding box center [706, 405] width 471 height 61
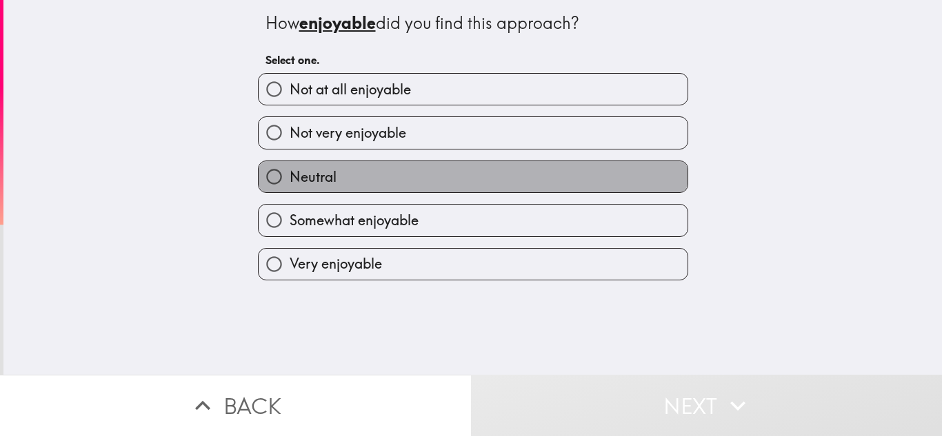
click at [403, 187] on label "Neutral" at bounding box center [472, 176] width 429 height 31
click at [289, 187] on input "Neutral" at bounding box center [273, 176] width 31 height 31
radio input "true"
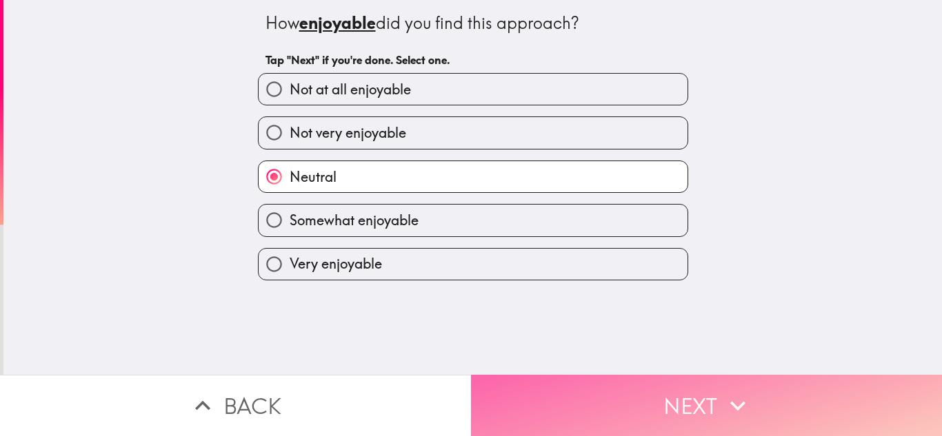
click at [591, 383] on button "Next" at bounding box center [706, 405] width 471 height 61
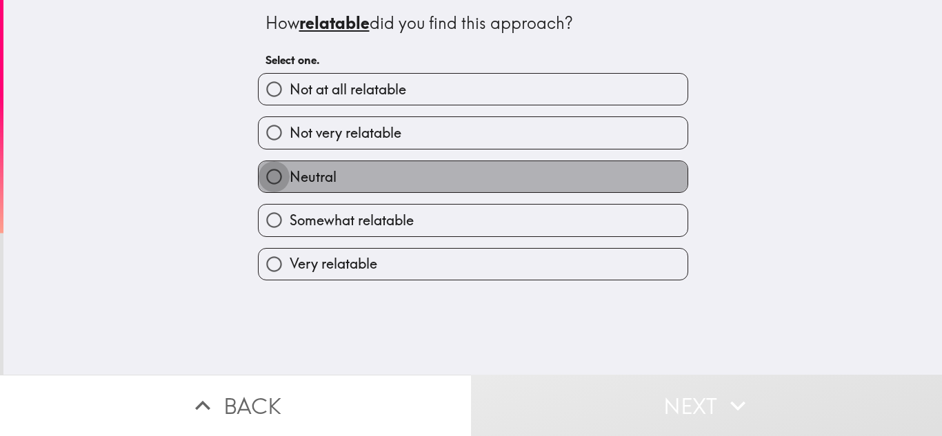
drag, startPoint x: 255, startPoint y: 186, endPoint x: 380, endPoint y: 235, distance: 134.0
click at [380, 235] on div "Not at all relatable Not very relatable Neutral Somewhat relatable Very relatab…" at bounding box center [467, 171] width 441 height 218
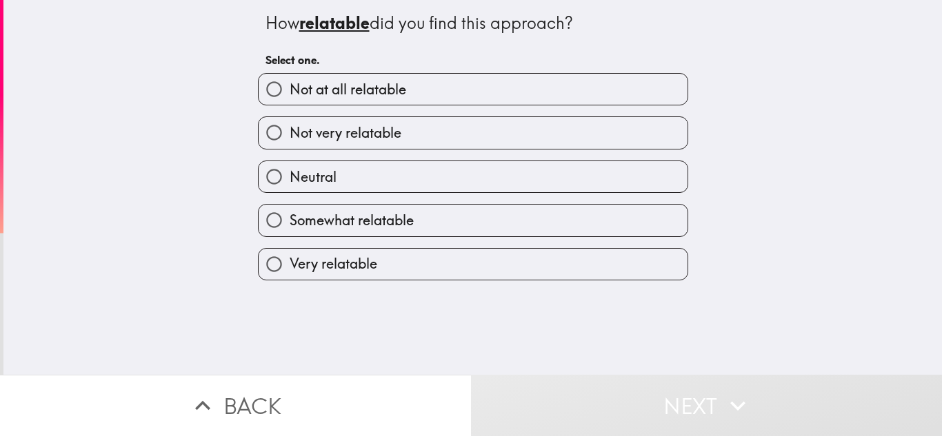
click at [508, 177] on label "Neutral" at bounding box center [472, 176] width 429 height 31
click at [289, 177] on input "Neutral" at bounding box center [273, 176] width 31 height 31
radio input "true"
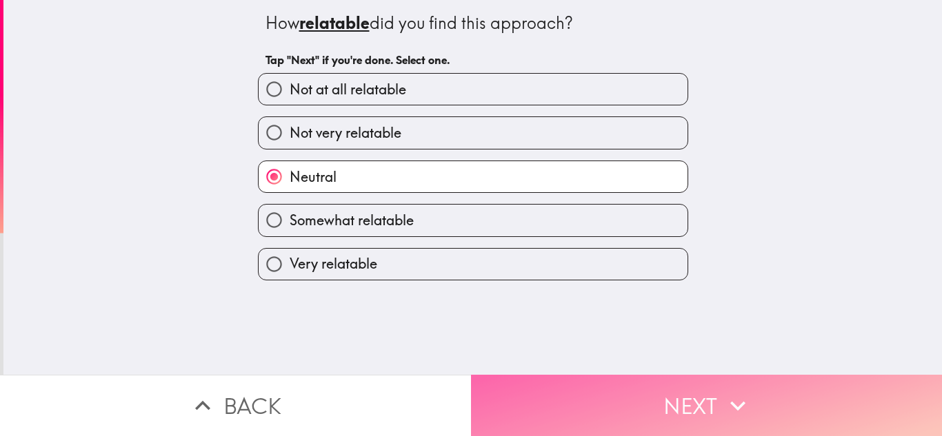
click at [603, 379] on button "Next" at bounding box center [706, 405] width 471 height 61
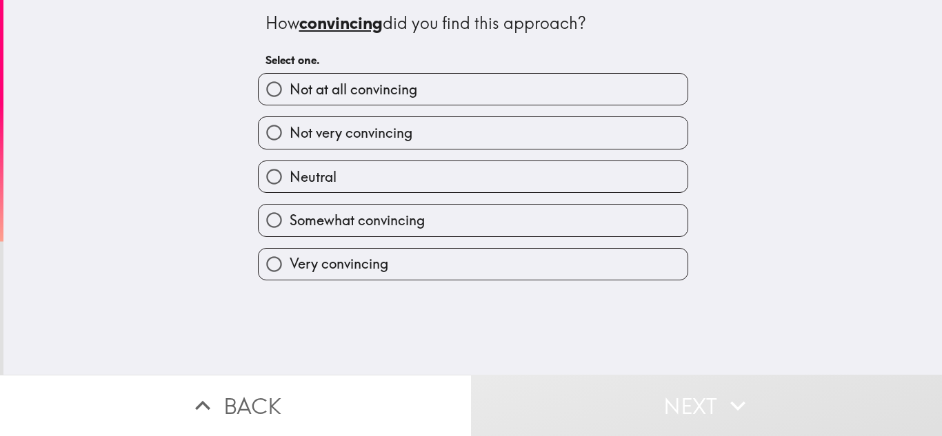
click at [453, 180] on label "Neutral" at bounding box center [472, 176] width 429 height 31
click at [289, 180] on input "Neutral" at bounding box center [273, 176] width 31 height 31
radio input "true"
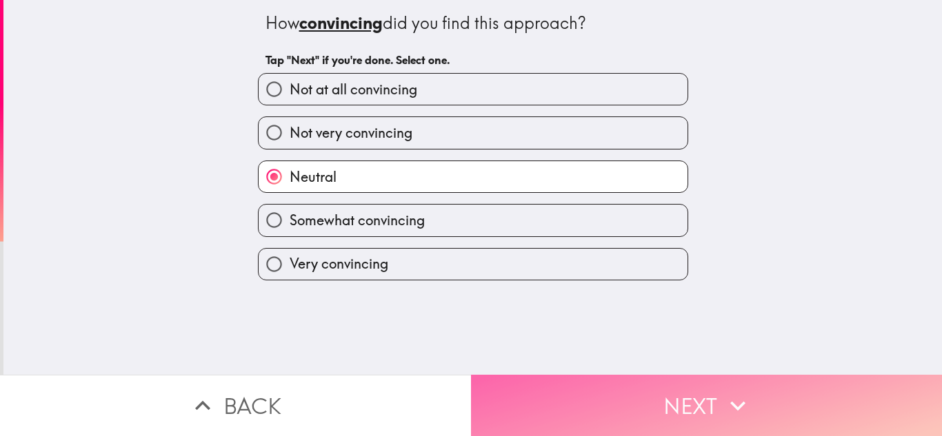
click at [530, 391] on button "Next" at bounding box center [706, 405] width 471 height 61
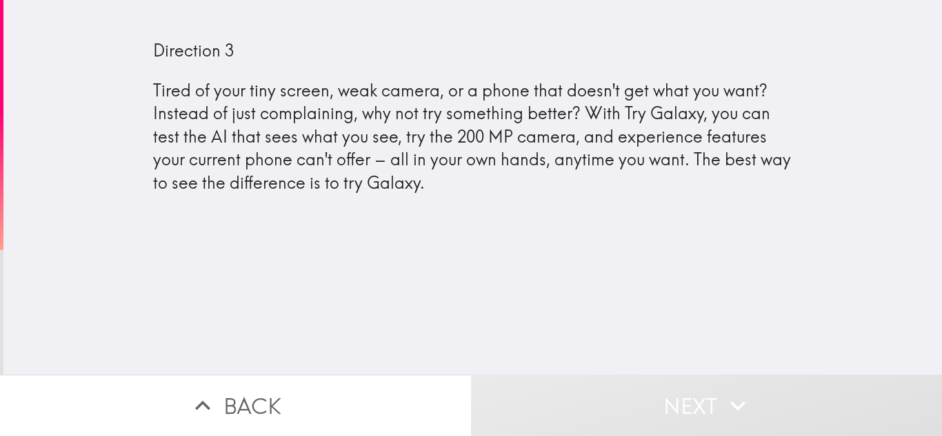
click at [369, 277] on div "Direction 3 Tired of your tiny screen, weak camera, or a phone that doesn't get…" at bounding box center [472, 187] width 938 height 375
click at [332, 242] on div "Direction 3 Tired of your tiny screen, weak camera, or a phone that doesn't get…" at bounding box center [472, 187] width 938 height 375
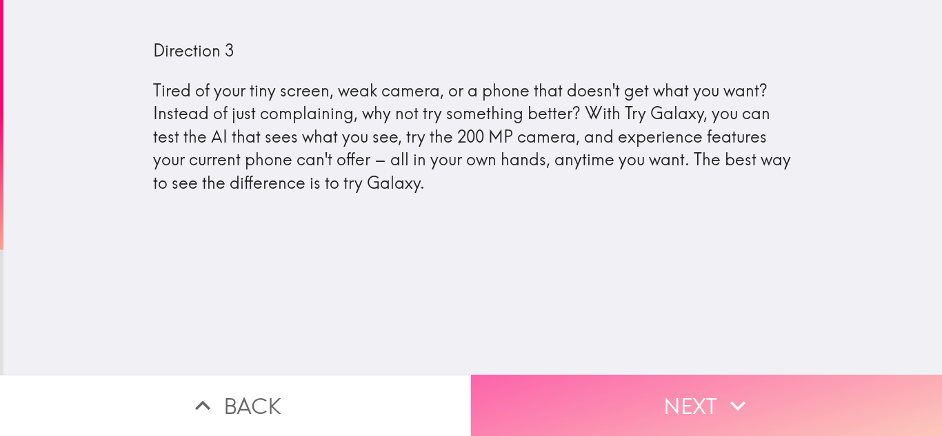
click at [507, 394] on button "Next" at bounding box center [706, 405] width 471 height 61
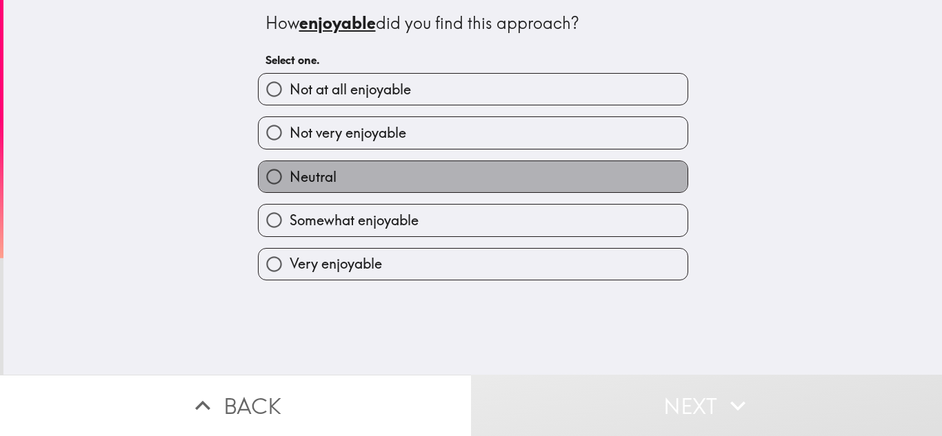
click at [469, 189] on label "Neutral" at bounding box center [472, 176] width 429 height 31
click at [289, 189] on input "Neutral" at bounding box center [273, 176] width 31 height 31
radio input "true"
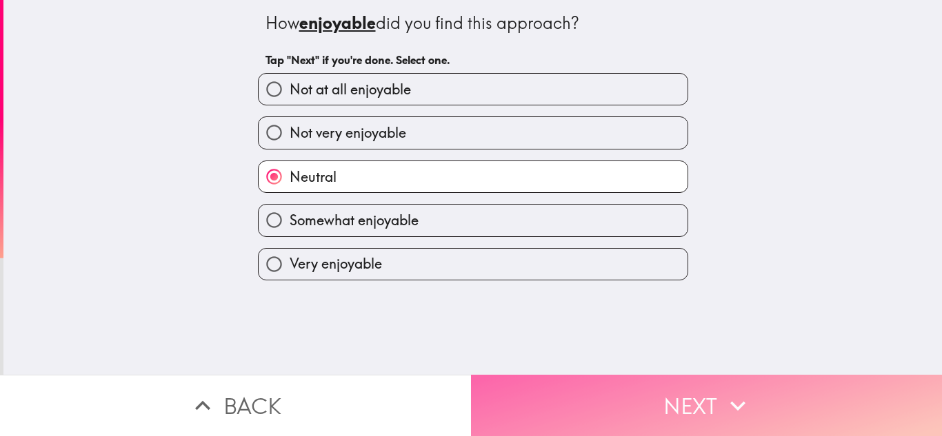
click at [601, 387] on button "Next" at bounding box center [706, 405] width 471 height 61
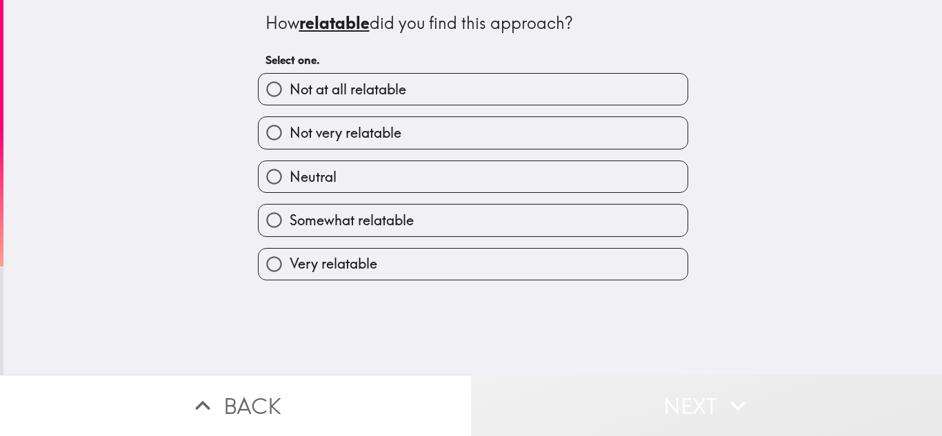
click at [601, 387] on button "Next" at bounding box center [706, 405] width 471 height 61
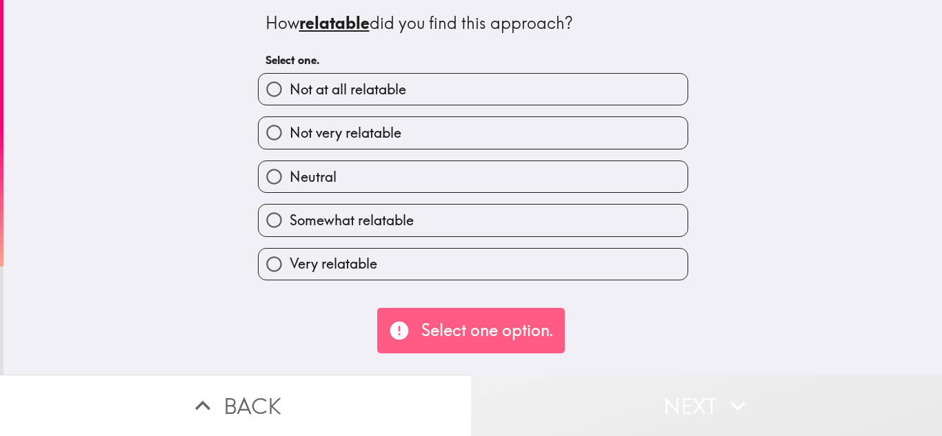
click at [601, 387] on button "Next" at bounding box center [706, 405] width 471 height 61
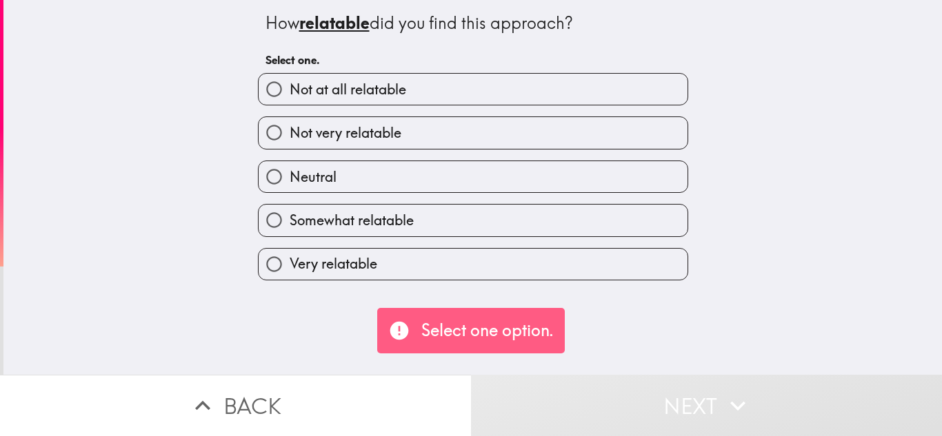
drag, startPoint x: 505, startPoint y: 177, endPoint x: 490, endPoint y: 188, distance: 18.2
click at [490, 188] on label "Neutral" at bounding box center [472, 176] width 429 height 31
click at [289, 188] on input "Neutral" at bounding box center [273, 176] width 31 height 31
radio input "true"
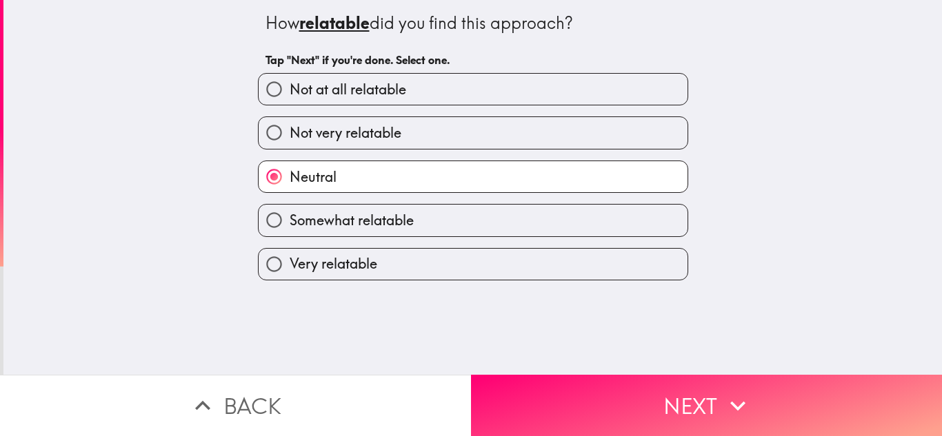
click at [490, 188] on label "Neutral" at bounding box center [472, 176] width 429 height 31
click at [289, 188] on input "Neutral" at bounding box center [273, 176] width 31 height 31
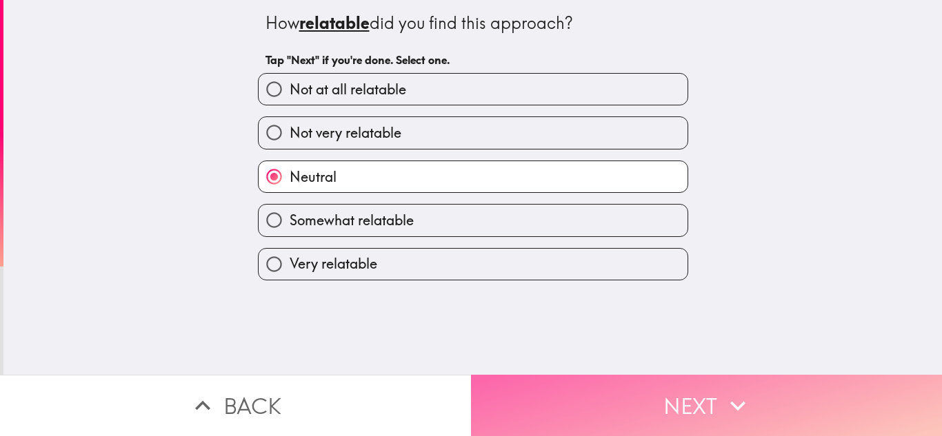
click at [571, 394] on button "Next" at bounding box center [706, 405] width 471 height 61
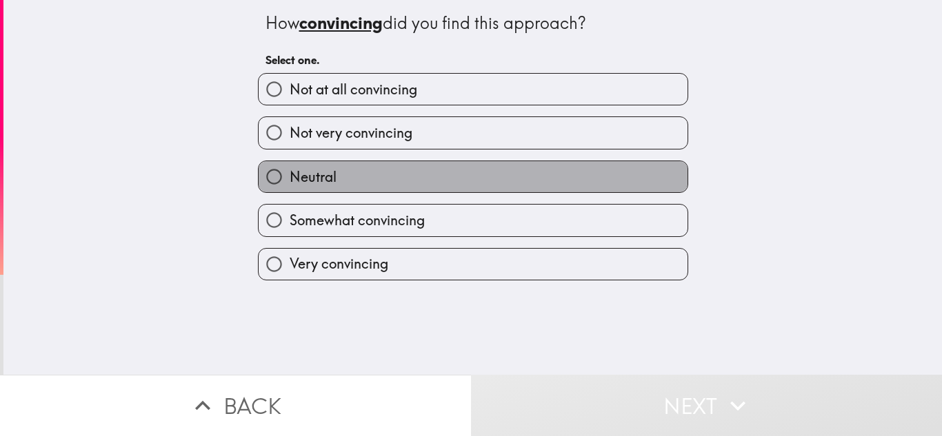
click at [482, 171] on label "Neutral" at bounding box center [472, 176] width 429 height 31
click at [289, 171] on input "Neutral" at bounding box center [273, 176] width 31 height 31
radio input "true"
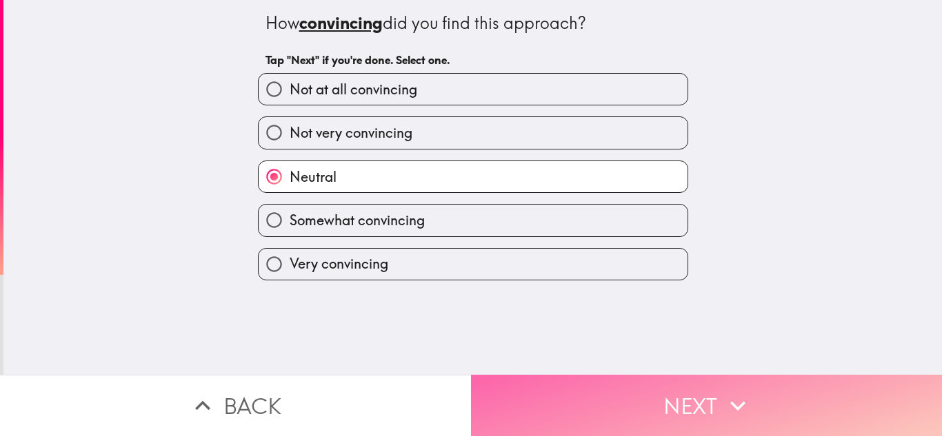
click at [514, 402] on button "Next" at bounding box center [706, 405] width 471 height 61
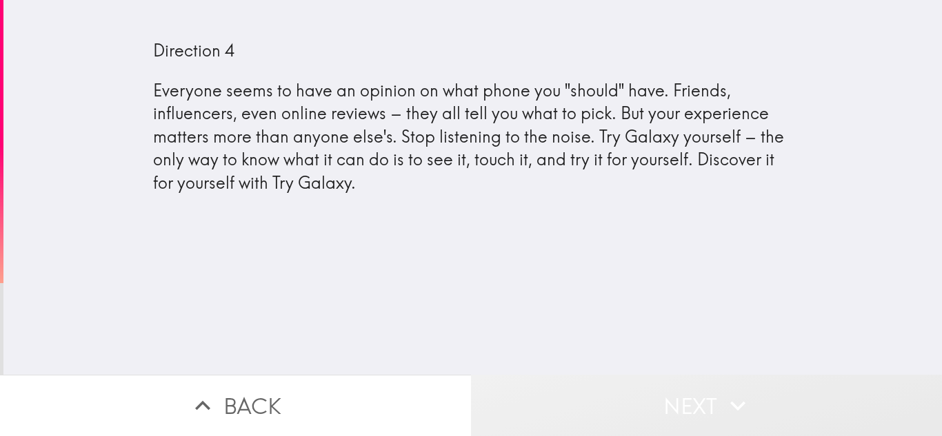
click at [514, 402] on button "Next" at bounding box center [706, 405] width 471 height 61
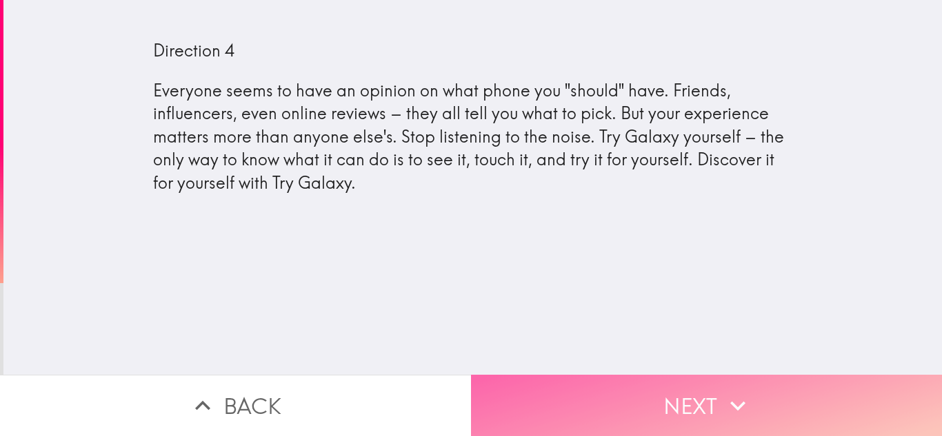
click at [533, 387] on button "Next" at bounding box center [706, 405] width 471 height 61
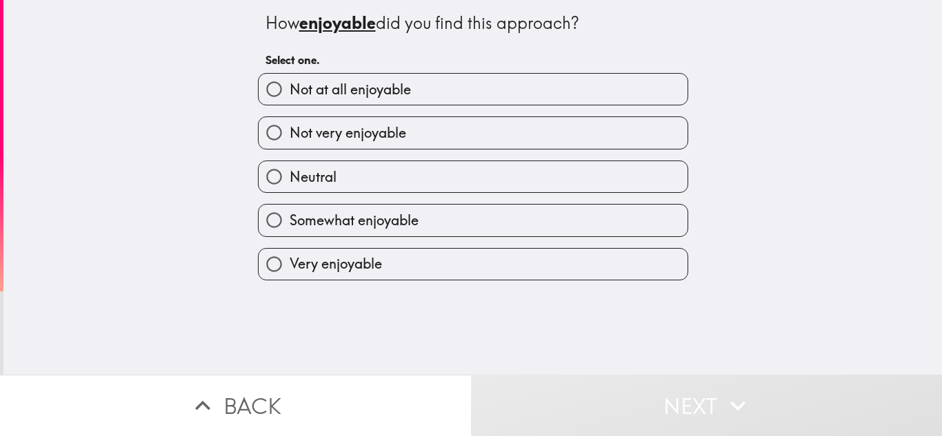
click at [507, 179] on label "Neutral" at bounding box center [472, 176] width 429 height 31
click at [289, 179] on input "Neutral" at bounding box center [273, 176] width 31 height 31
radio input "true"
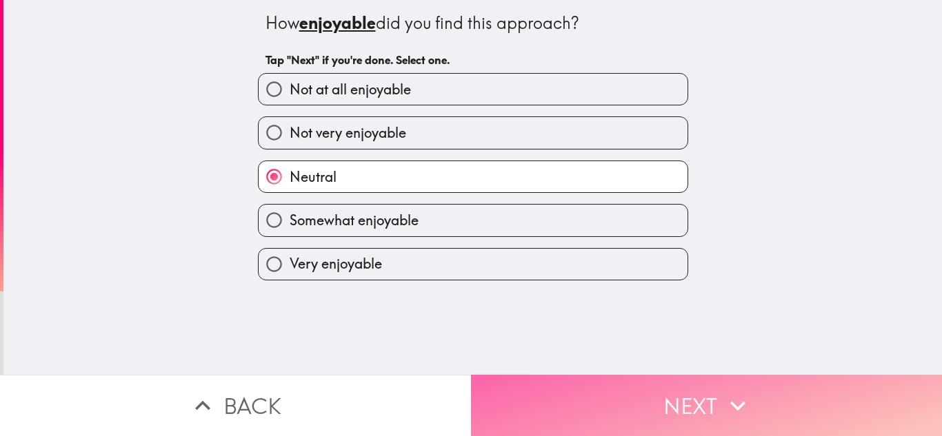
click at [625, 398] on button "Next" at bounding box center [706, 405] width 471 height 61
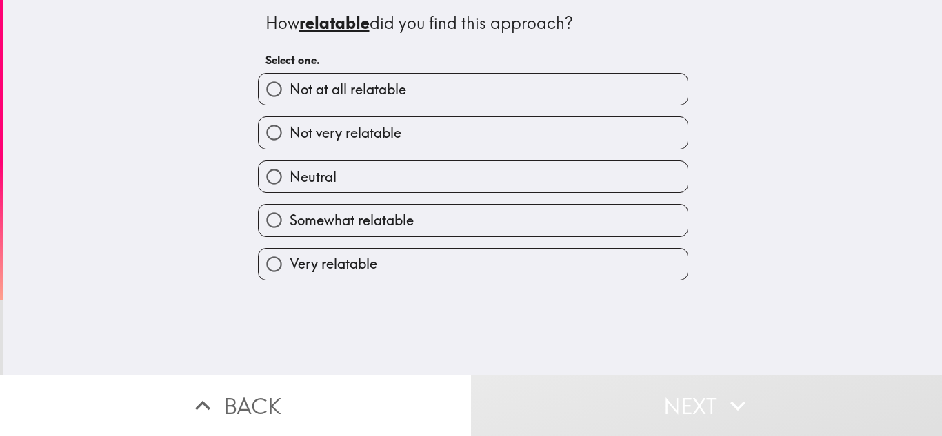
click at [510, 178] on label "Neutral" at bounding box center [472, 176] width 429 height 31
click at [289, 178] on input "Neutral" at bounding box center [273, 176] width 31 height 31
radio input "true"
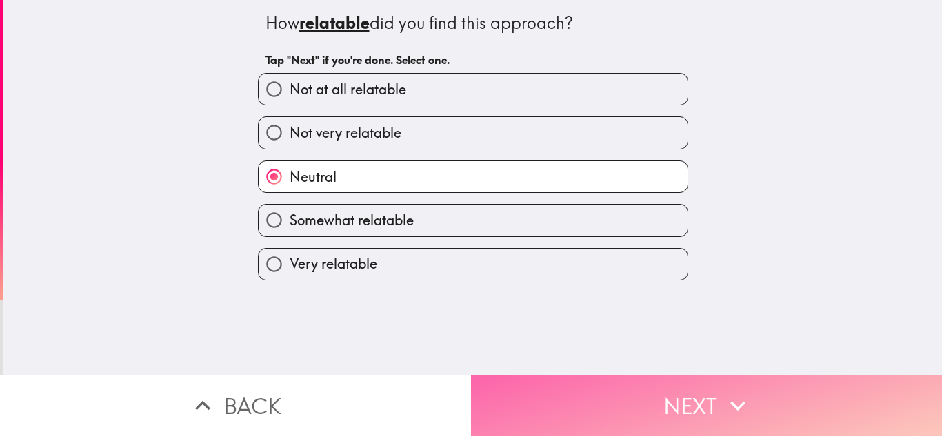
click at [554, 389] on button "Next" at bounding box center [706, 405] width 471 height 61
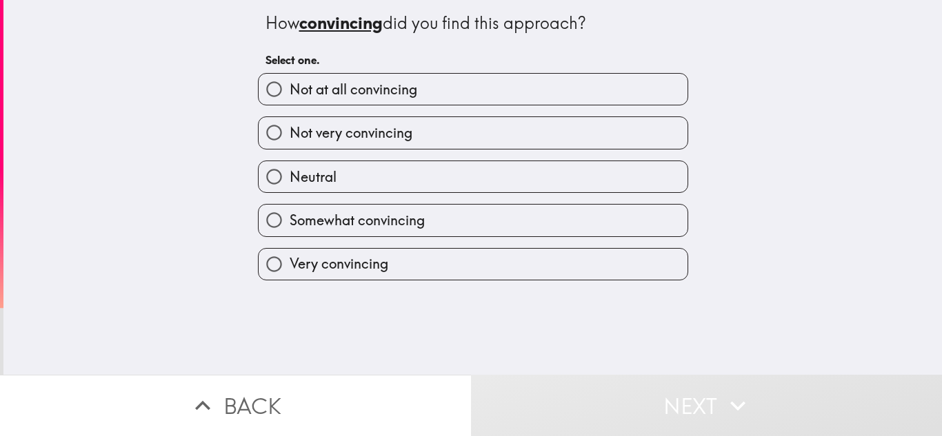
drag, startPoint x: 384, startPoint y: 175, endPoint x: 434, endPoint y: 187, distance: 51.7
click at [434, 187] on label "Neutral" at bounding box center [472, 176] width 429 height 31
click at [289, 187] on input "Neutral" at bounding box center [273, 176] width 31 height 31
radio input "true"
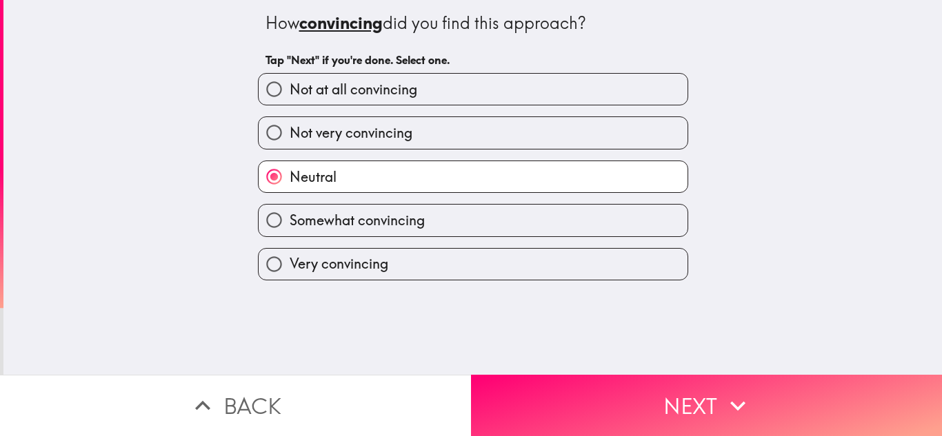
click at [434, 187] on label "Neutral" at bounding box center [472, 176] width 429 height 31
click at [289, 187] on input "Neutral" at bounding box center [273, 176] width 31 height 31
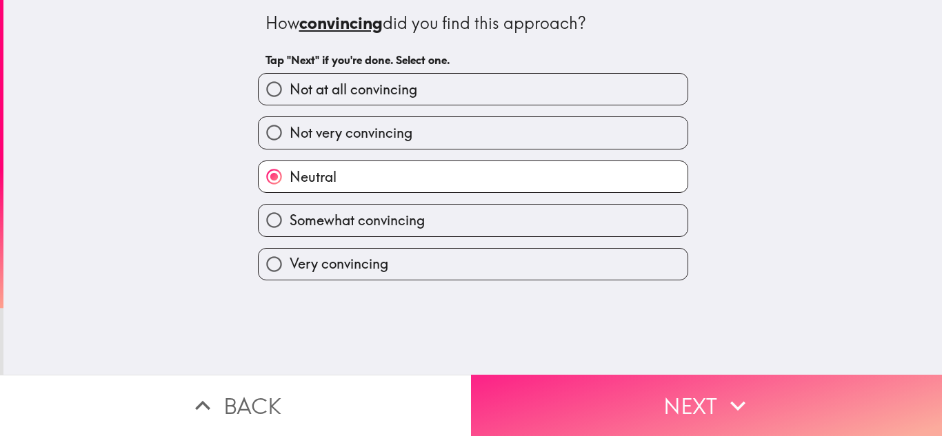
click at [537, 375] on button "Next" at bounding box center [706, 405] width 471 height 61
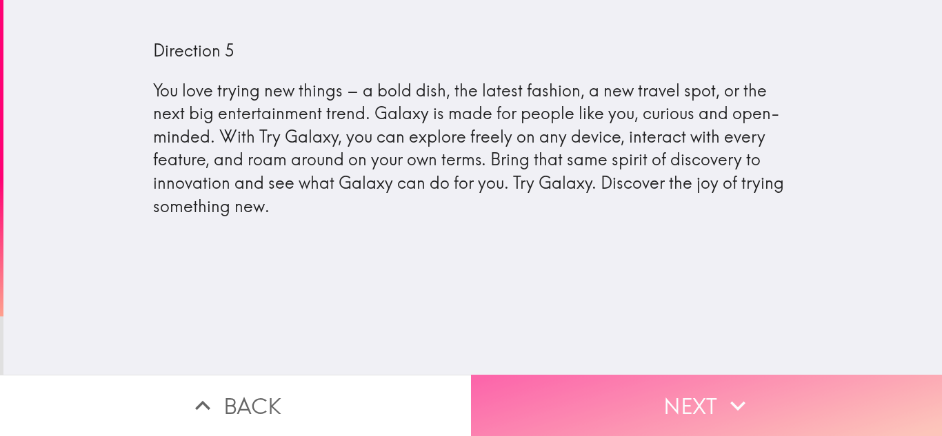
click at [525, 389] on button "Next" at bounding box center [706, 405] width 471 height 61
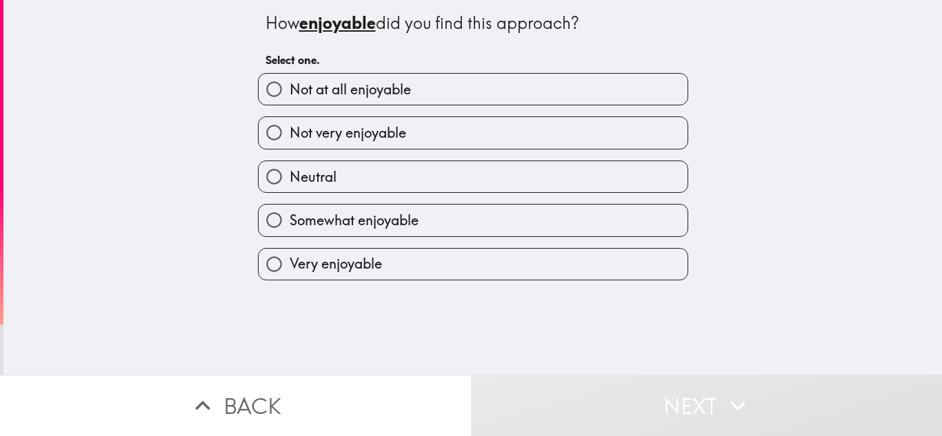
click at [422, 196] on div "Somewhat enjoyable" at bounding box center [467, 214] width 441 height 43
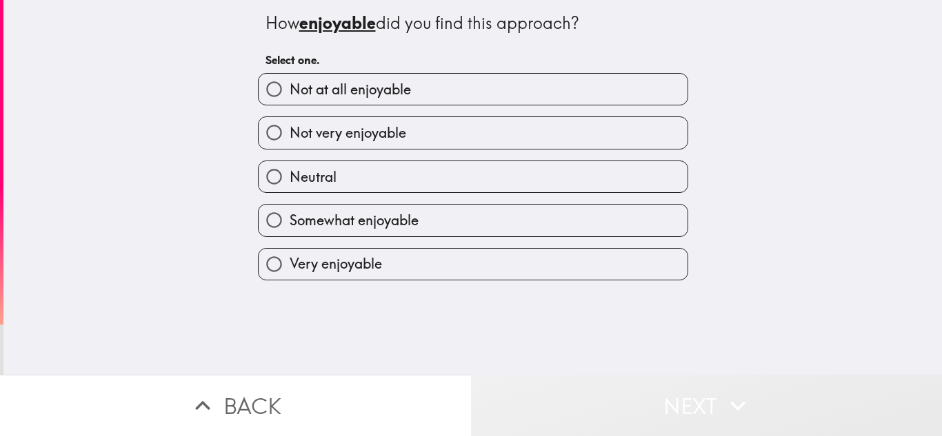
click at [479, 394] on button "Next" at bounding box center [706, 405] width 471 height 61
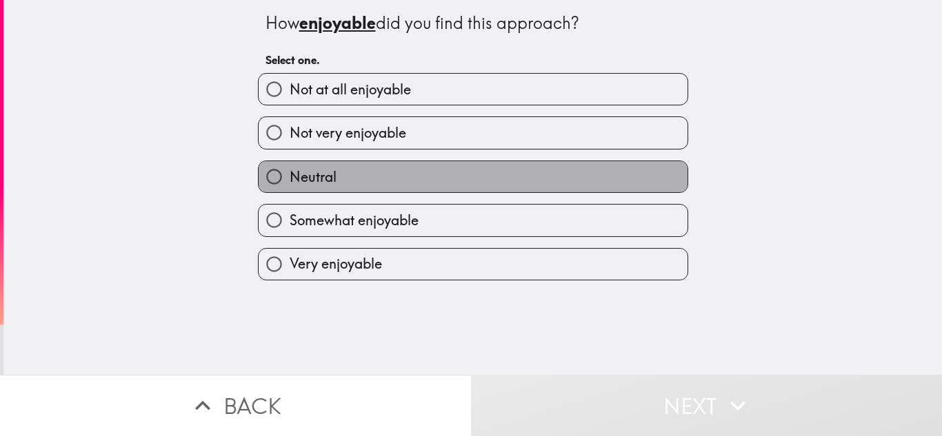
click at [432, 192] on label "Neutral" at bounding box center [472, 176] width 429 height 31
click at [289, 192] on input "Neutral" at bounding box center [273, 176] width 31 height 31
radio input "true"
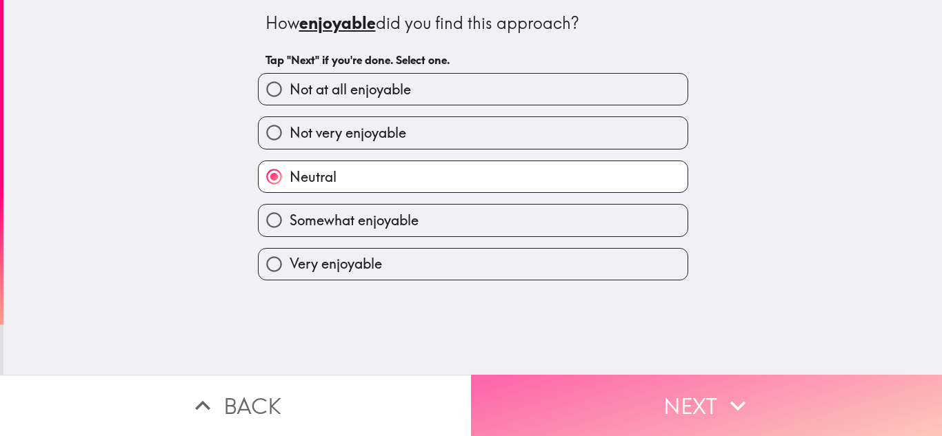
click at [509, 375] on button "Next" at bounding box center [706, 405] width 471 height 61
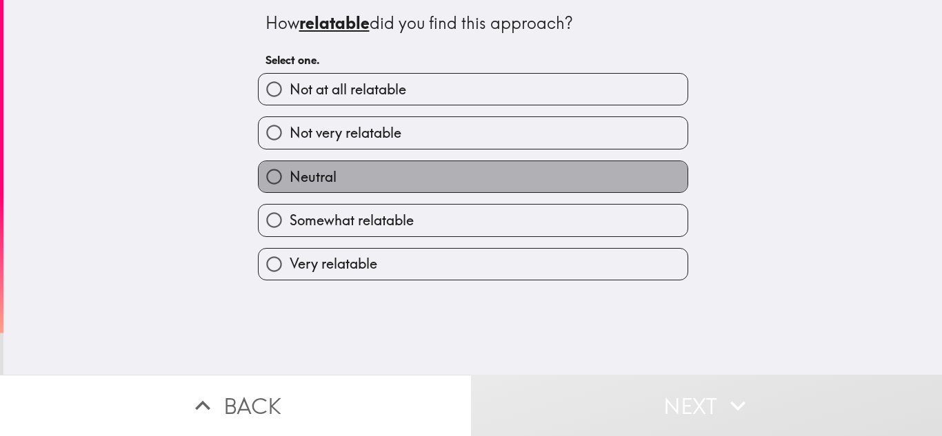
drag, startPoint x: 420, startPoint y: 183, endPoint x: 425, endPoint y: 220, distance: 37.6
click at [425, 220] on div "Not at all relatable Not very relatable Neutral Somewhat relatable Very relatab…" at bounding box center [467, 171] width 441 height 218
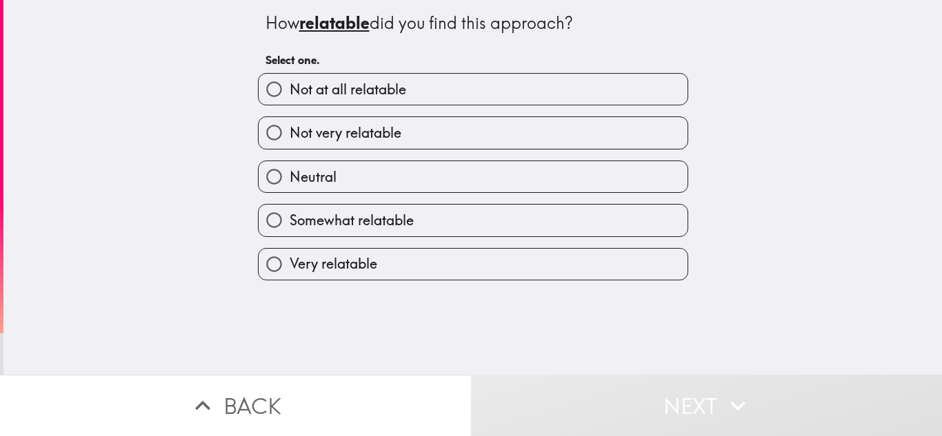
drag, startPoint x: 414, startPoint y: 174, endPoint x: 405, endPoint y: 185, distance: 13.7
click at [405, 185] on label "Neutral" at bounding box center [472, 176] width 429 height 31
click at [289, 185] on input "Neutral" at bounding box center [273, 176] width 31 height 31
radio input "true"
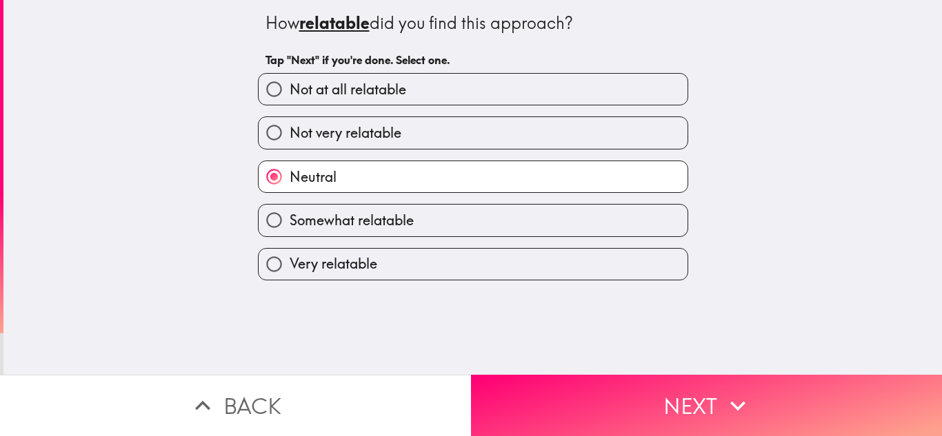
click at [405, 185] on label "Neutral" at bounding box center [472, 176] width 429 height 31
click at [289, 185] on input "Neutral" at bounding box center [273, 176] width 31 height 31
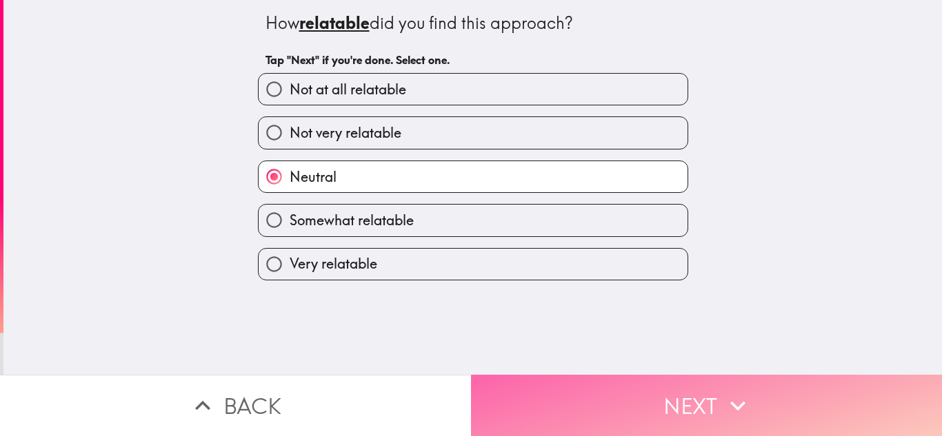
click at [533, 387] on button "Next" at bounding box center [706, 405] width 471 height 61
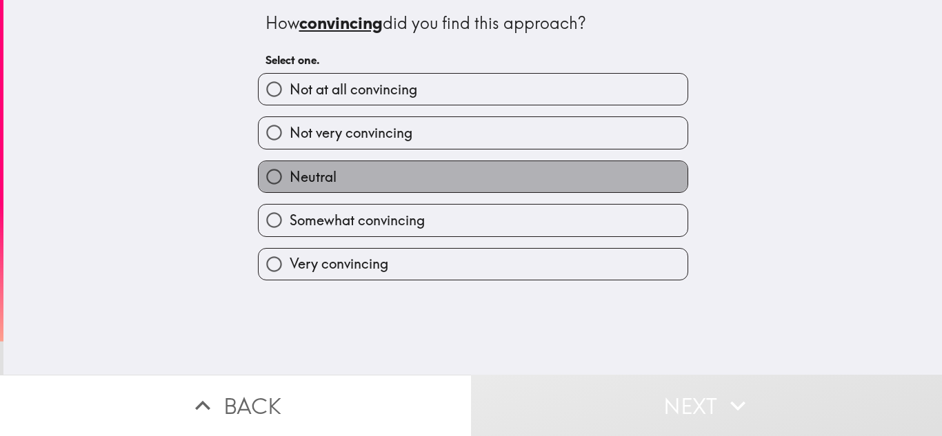
click at [436, 185] on label "Neutral" at bounding box center [472, 176] width 429 height 31
click at [289, 185] on input "Neutral" at bounding box center [273, 176] width 31 height 31
radio input "true"
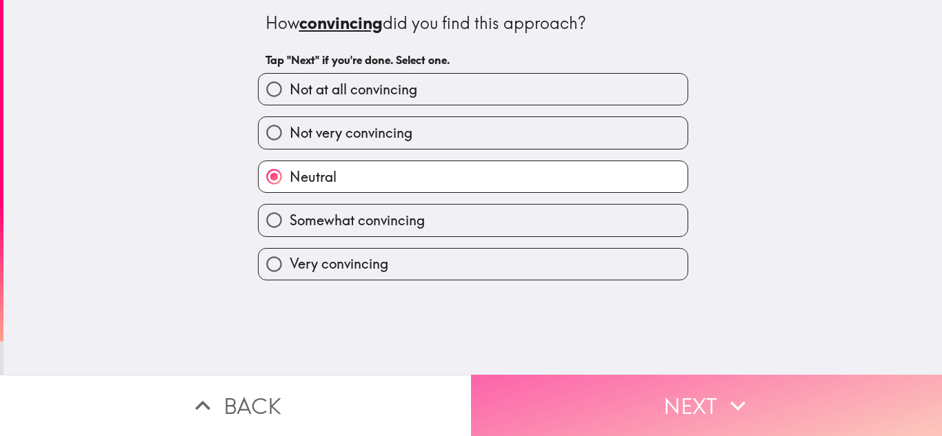
click at [509, 403] on button "Next" at bounding box center [706, 405] width 471 height 61
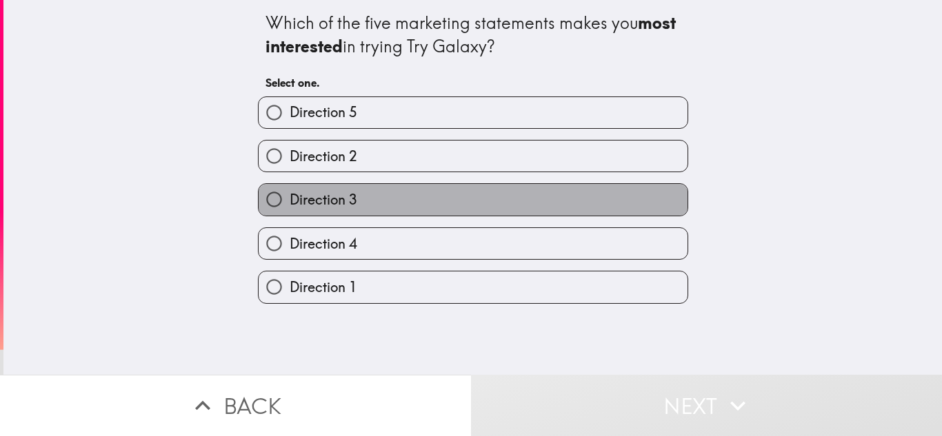
click at [408, 203] on label "Direction 3" at bounding box center [472, 199] width 429 height 31
click at [289, 203] on input "Direction 3" at bounding box center [273, 199] width 31 height 31
radio input "true"
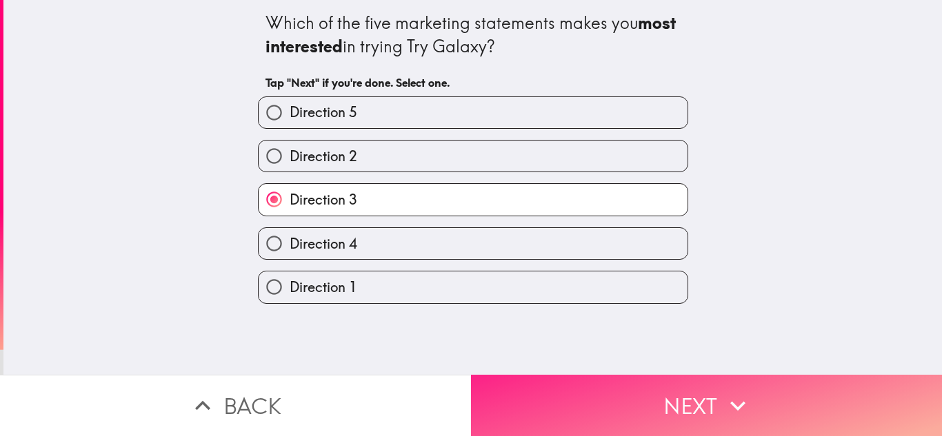
click at [509, 395] on button "Next" at bounding box center [706, 405] width 471 height 61
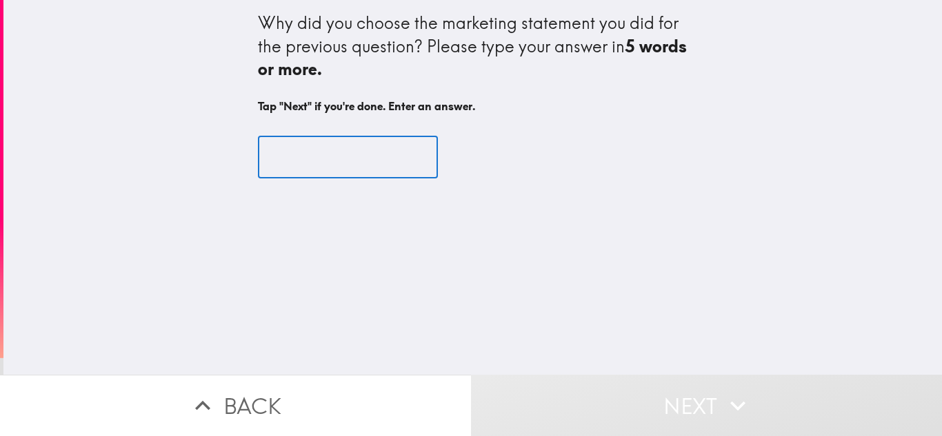
click at [356, 136] on input "text" at bounding box center [348, 157] width 180 height 43
type input "N"
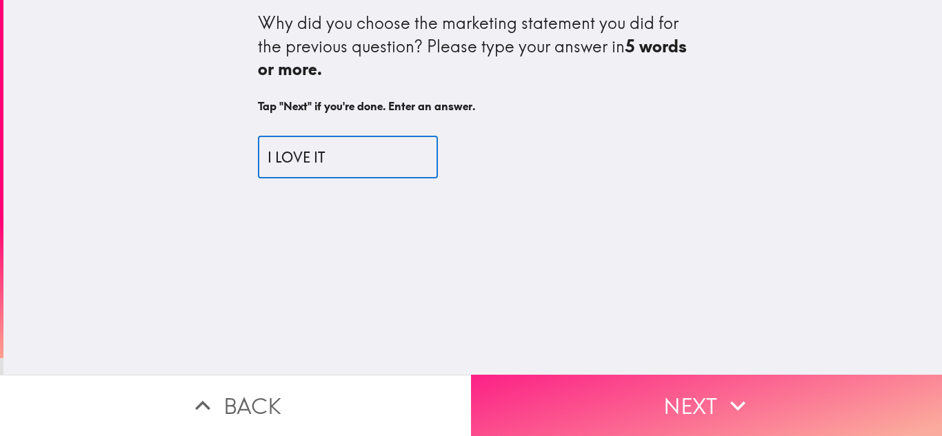
type input "I LOVE IT"
click at [651, 390] on button "Next" at bounding box center [706, 405] width 471 height 61
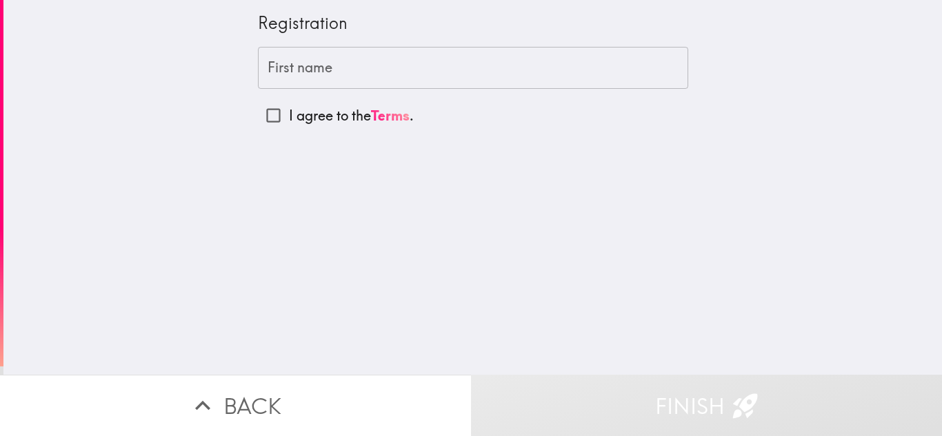
click at [621, 64] on input "First name" at bounding box center [473, 68] width 430 height 43
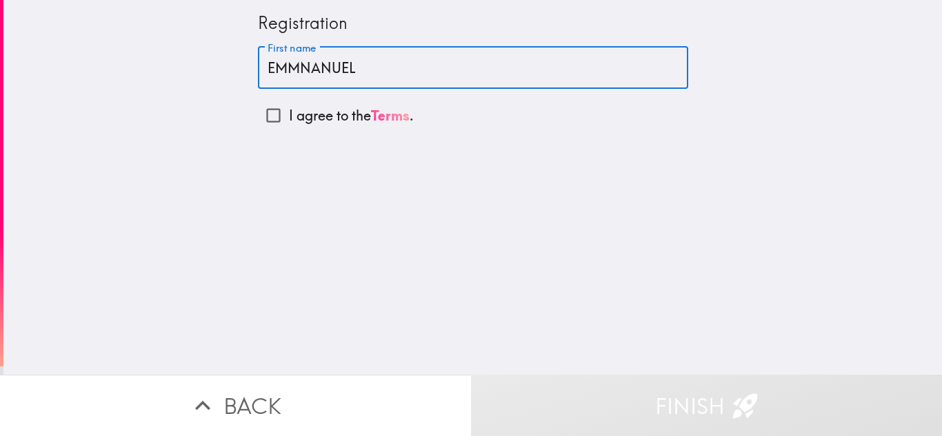
click at [372, 120] on link "Terms" at bounding box center [390, 115] width 39 height 17
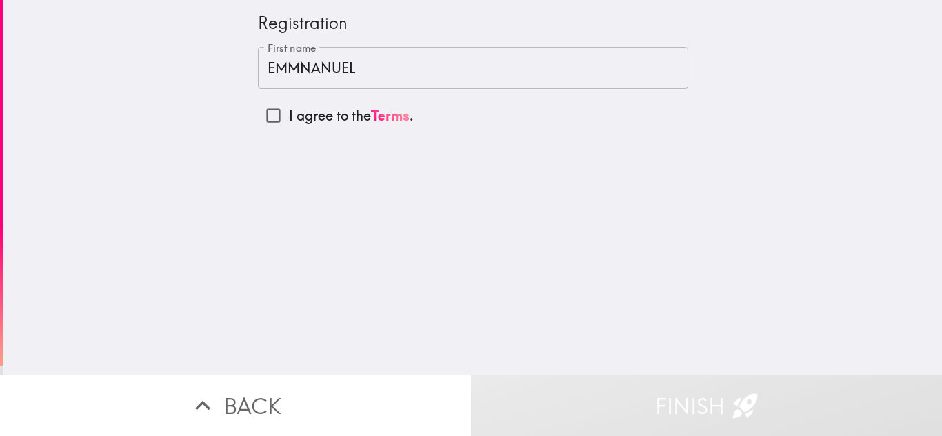
click at [573, 36] on div "Registration" at bounding box center [473, 29] width 430 height 36
click at [580, 52] on input "EMMNANUEL" at bounding box center [473, 68] width 430 height 43
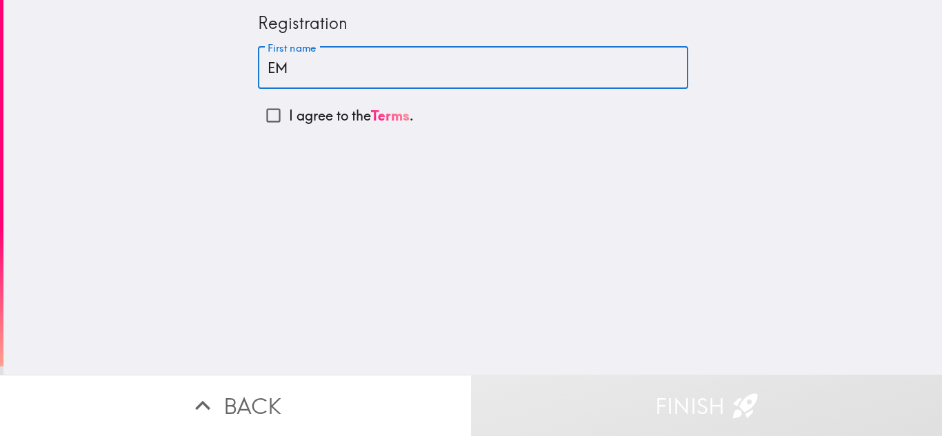
type input "E"
type input "EMMANUEL"
click at [252, 109] on div "Registration First name EMMANUEL First name I agree to the Terms ." at bounding box center [472, 66] width 441 height 132
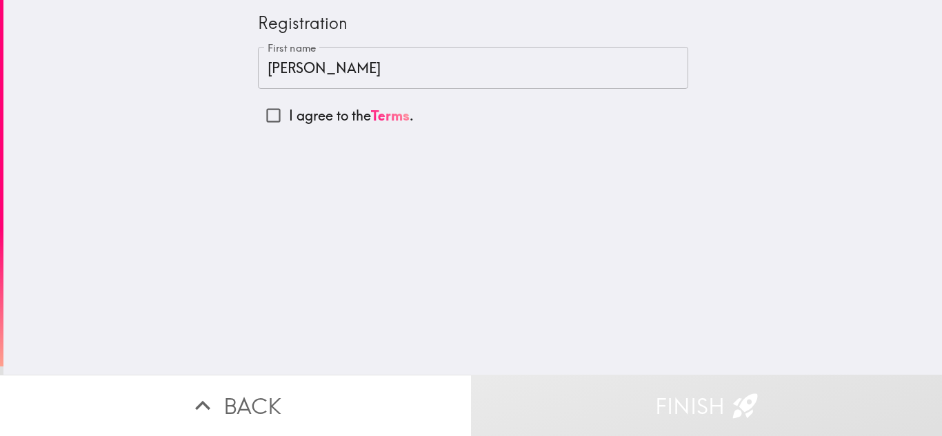
click at [258, 112] on input "I agree to the Terms ." at bounding box center [273, 115] width 31 height 31
checkbox input "true"
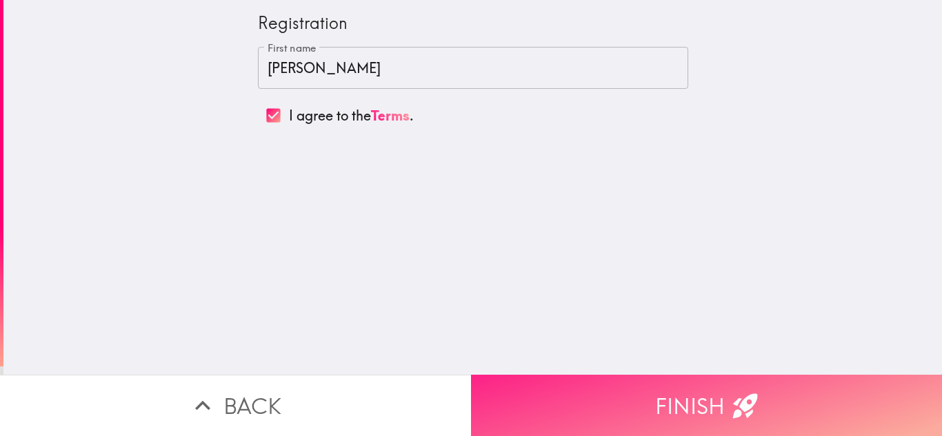
click at [807, 400] on button "Finish" at bounding box center [706, 405] width 471 height 61
